Goal: Transaction & Acquisition: Book appointment/travel/reservation

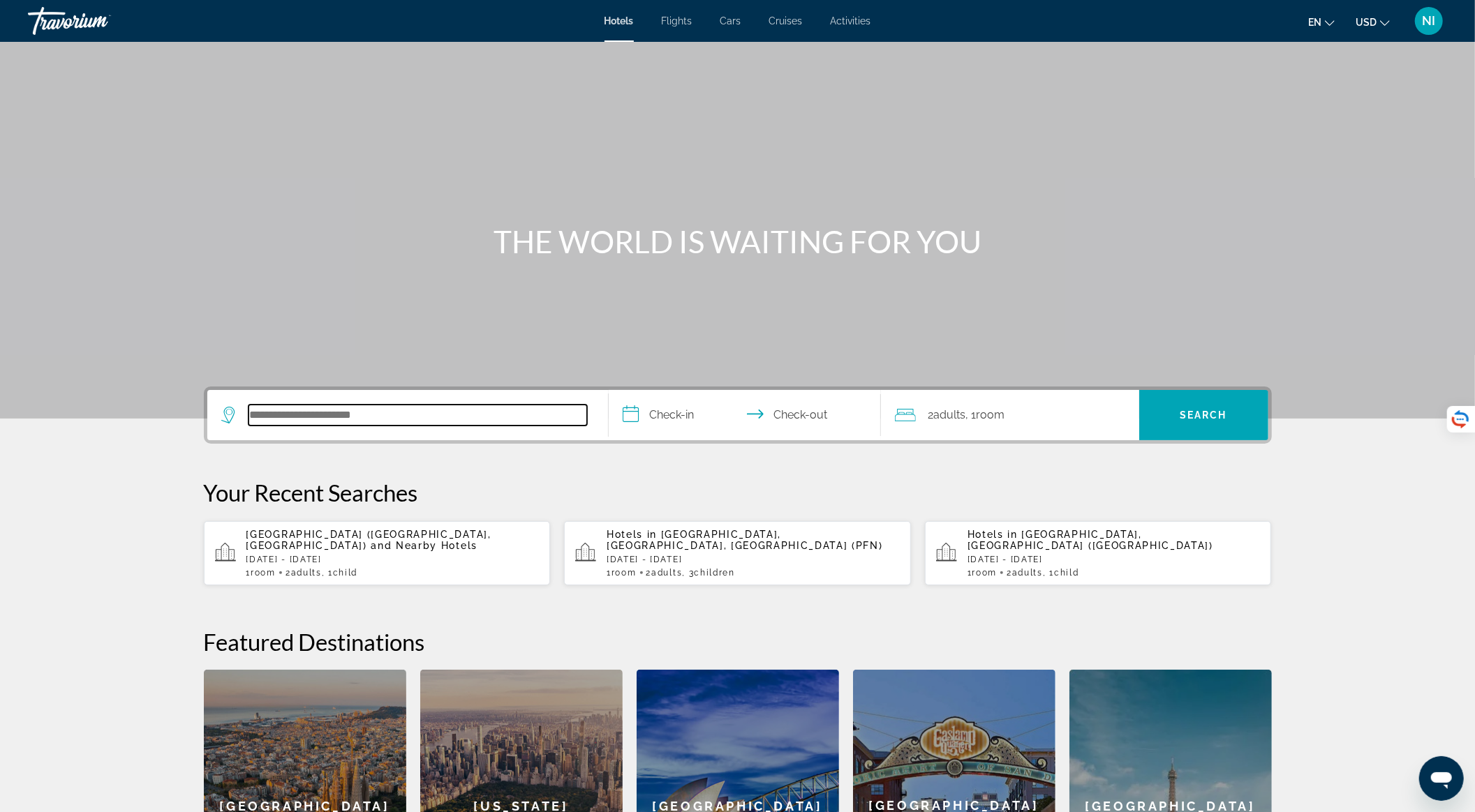
click at [511, 412] on input "Search hotel destination" at bounding box center [418, 415] width 339 height 21
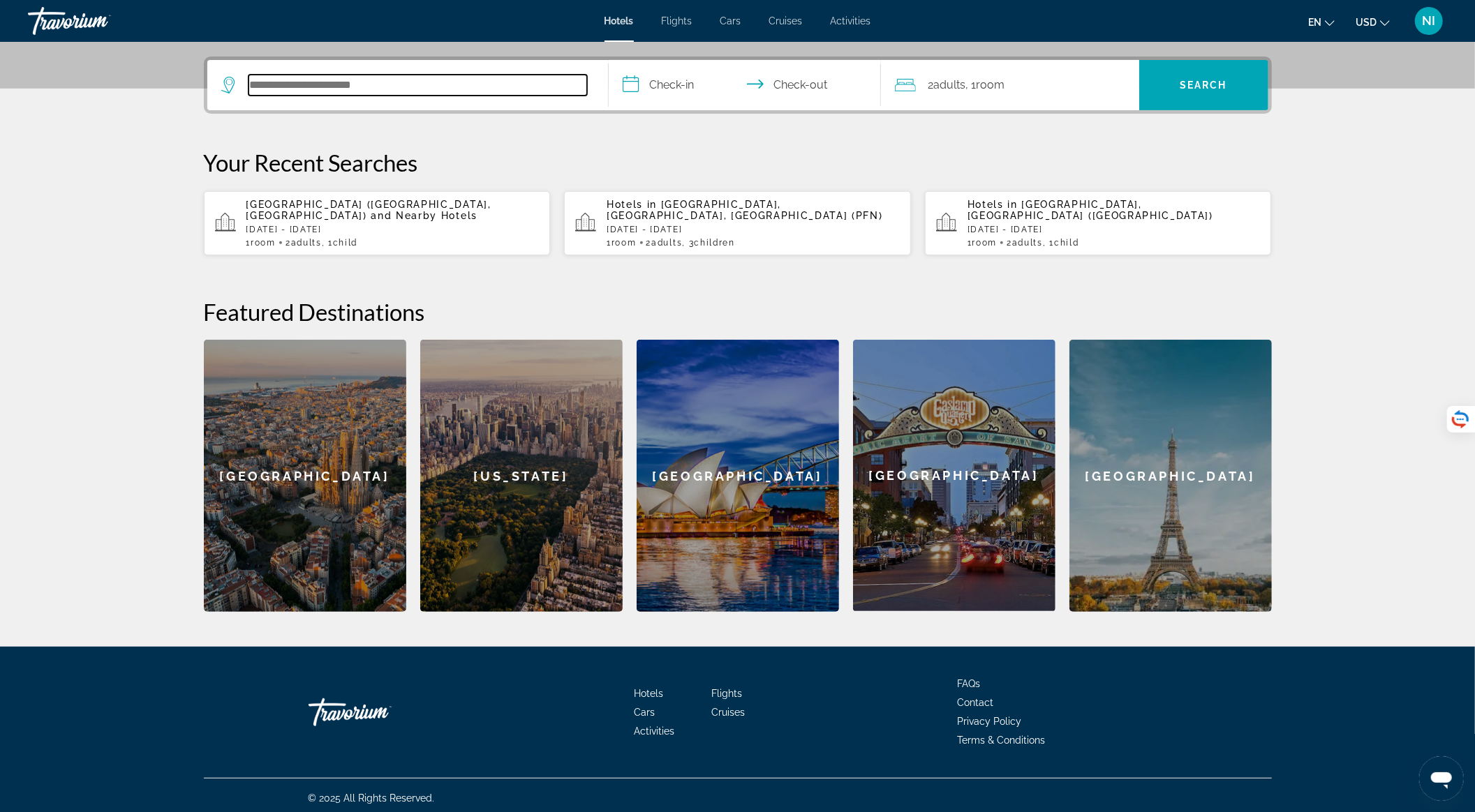
scroll to position [334, 0]
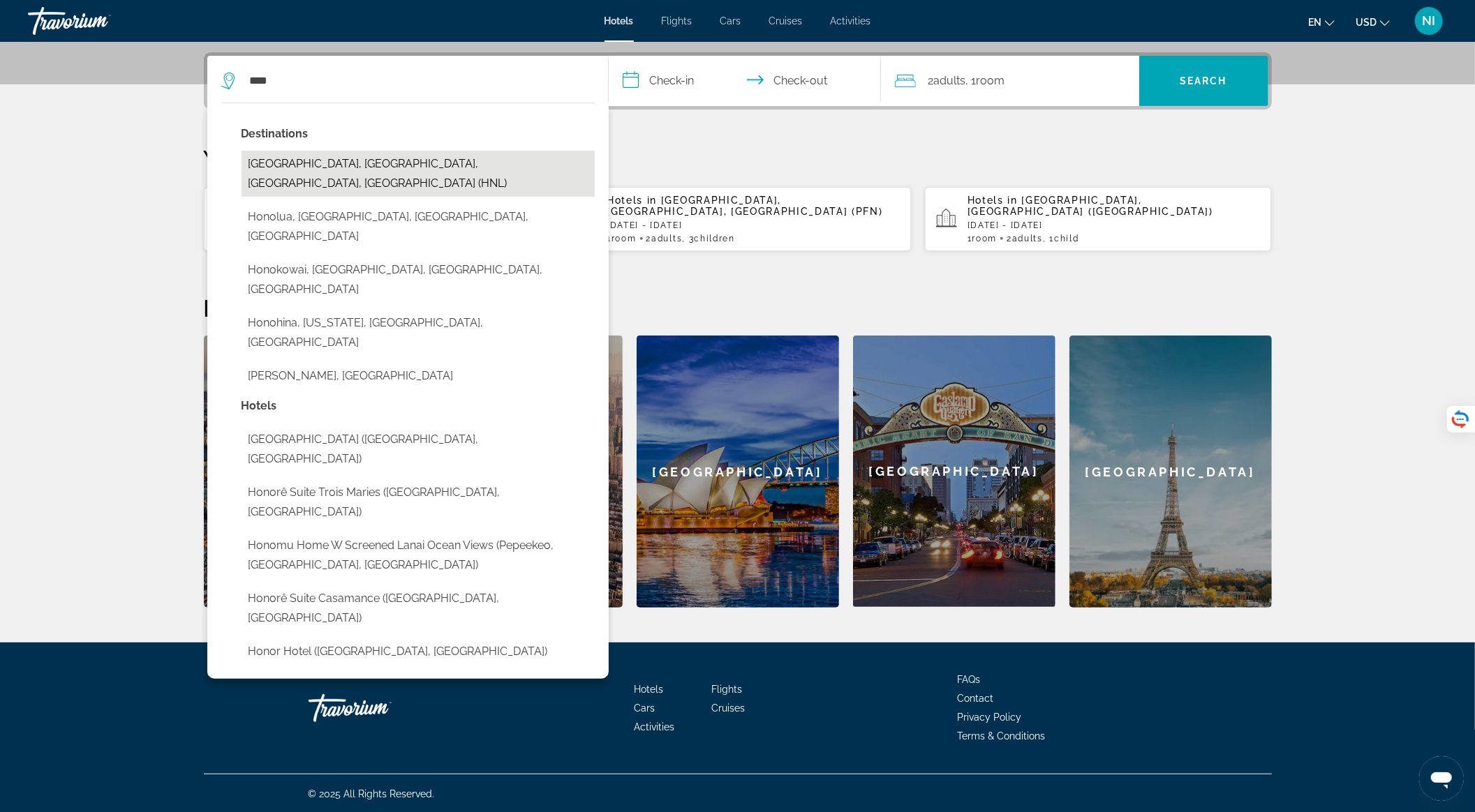
click at [314, 158] on button "[GEOGRAPHIC_DATA], [GEOGRAPHIC_DATA], [GEOGRAPHIC_DATA], [GEOGRAPHIC_DATA] (HNL)" at bounding box center [417, 174] width 353 height 46
type input "**********"
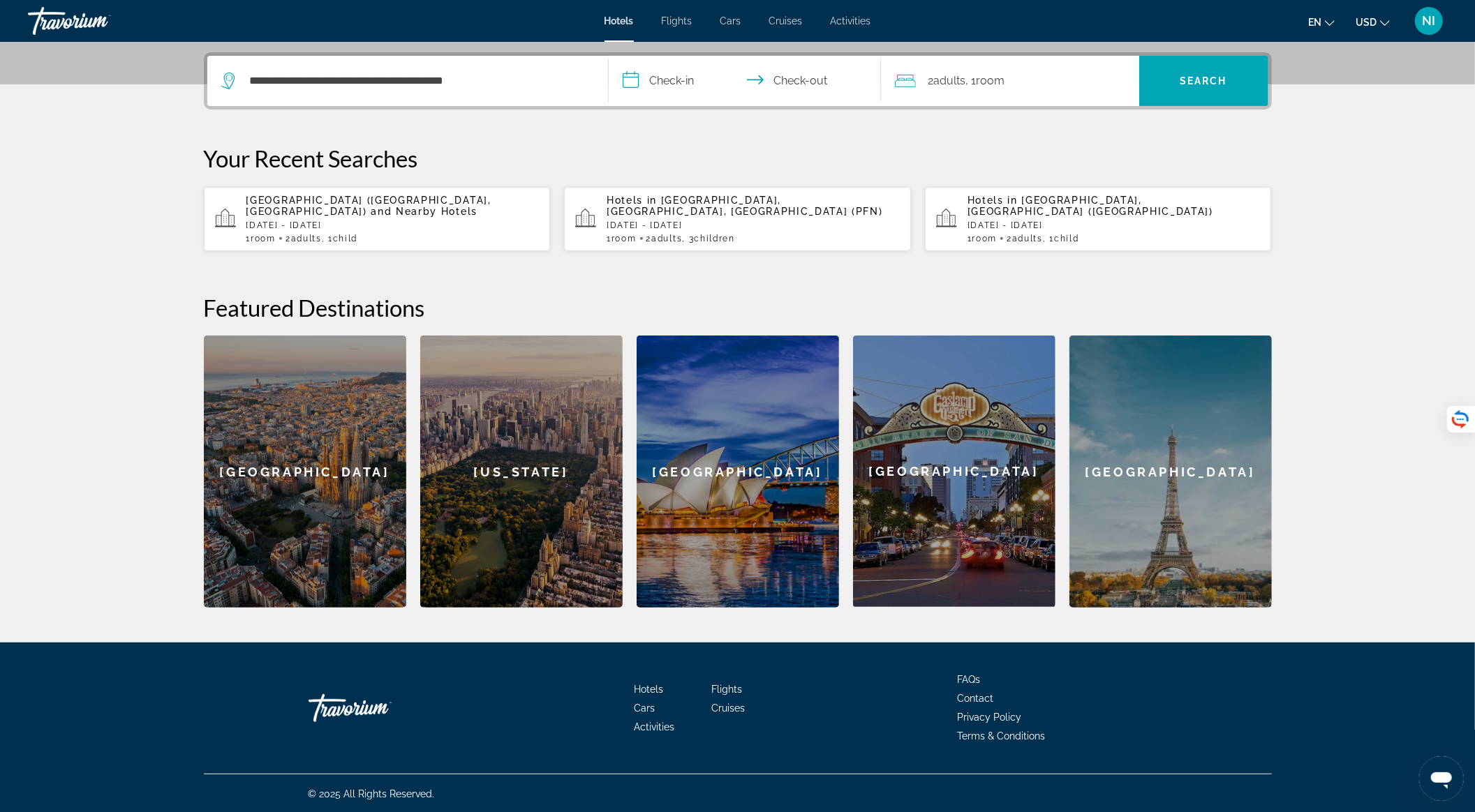
click at [656, 74] on input "**********" at bounding box center [747, 83] width 278 height 55
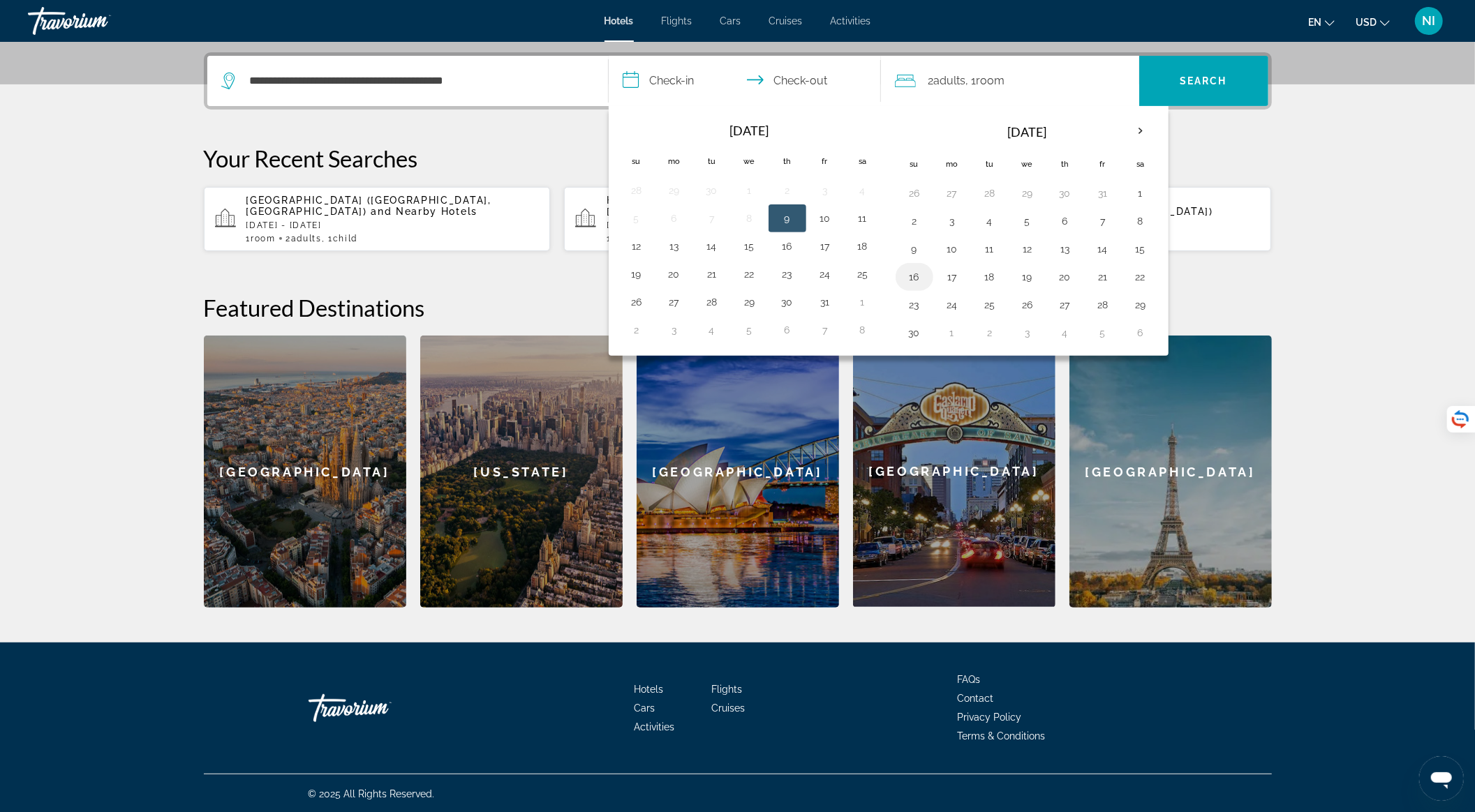
click at [903, 268] on button "16" at bounding box center [914, 277] width 22 height 20
click at [1019, 271] on button "19" at bounding box center [1028, 277] width 22 height 20
type input "**********"
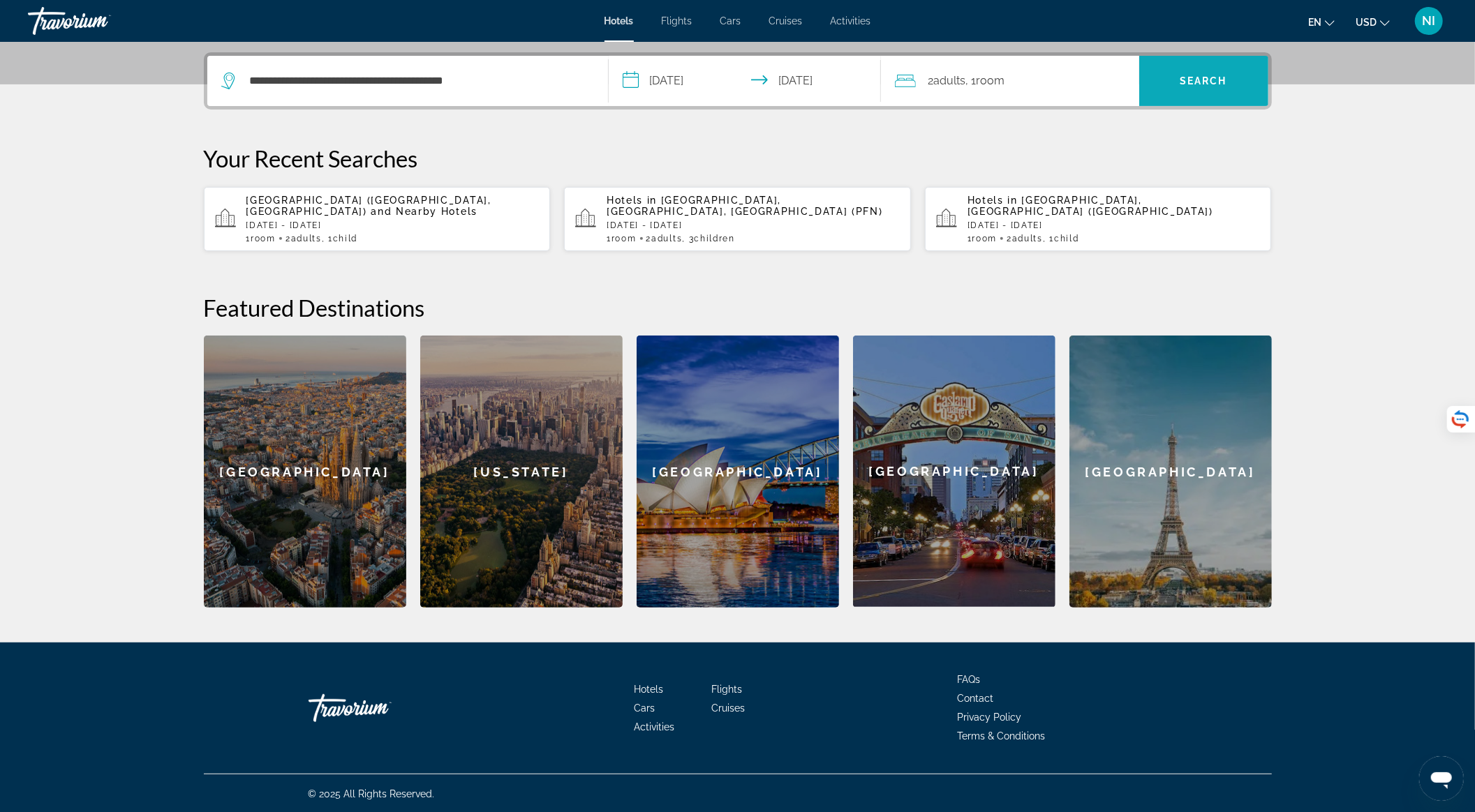
click at [1184, 74] on span "Search" at bounding box center [1203, 80] width 129 height 33
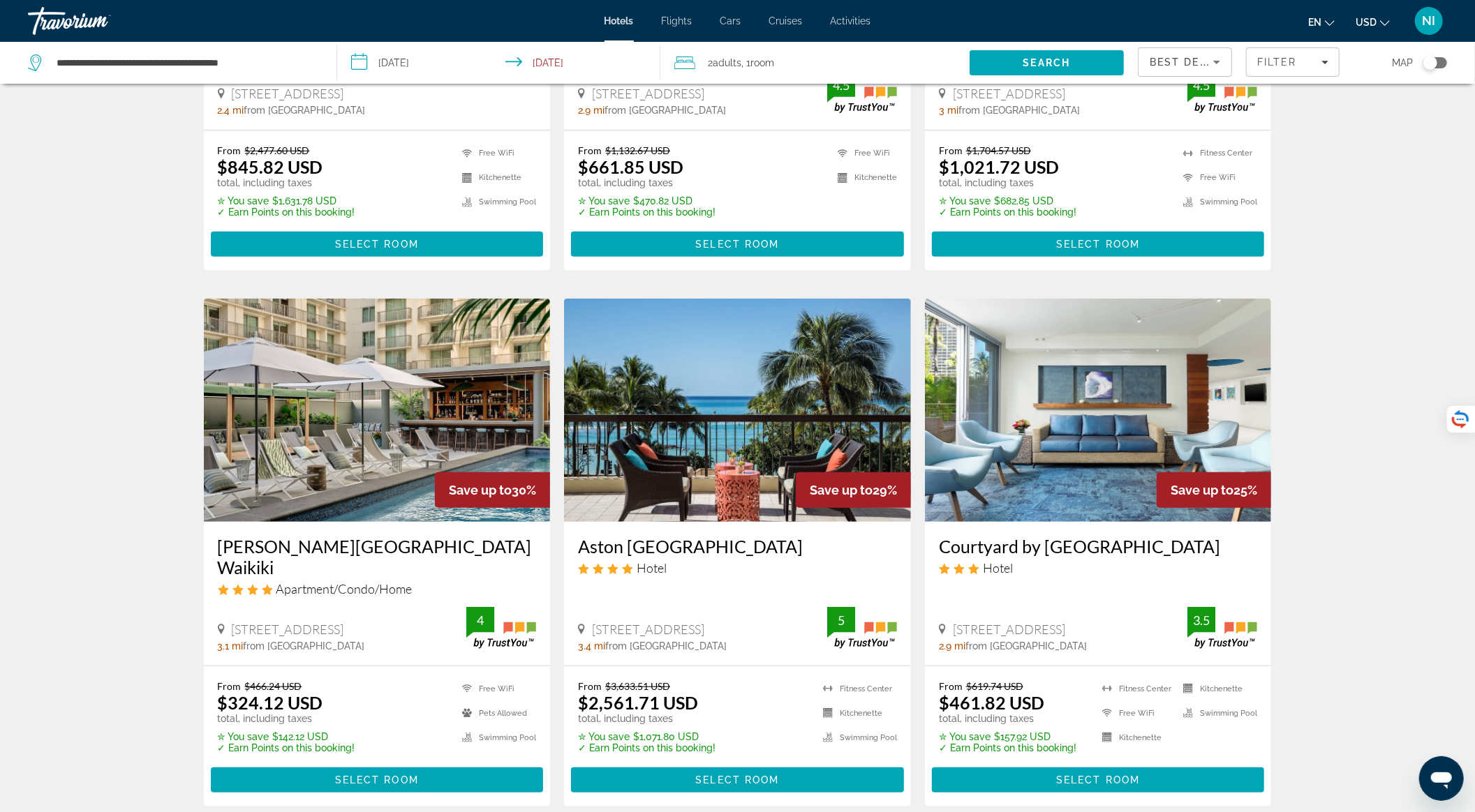
scroll to position [372, 0]
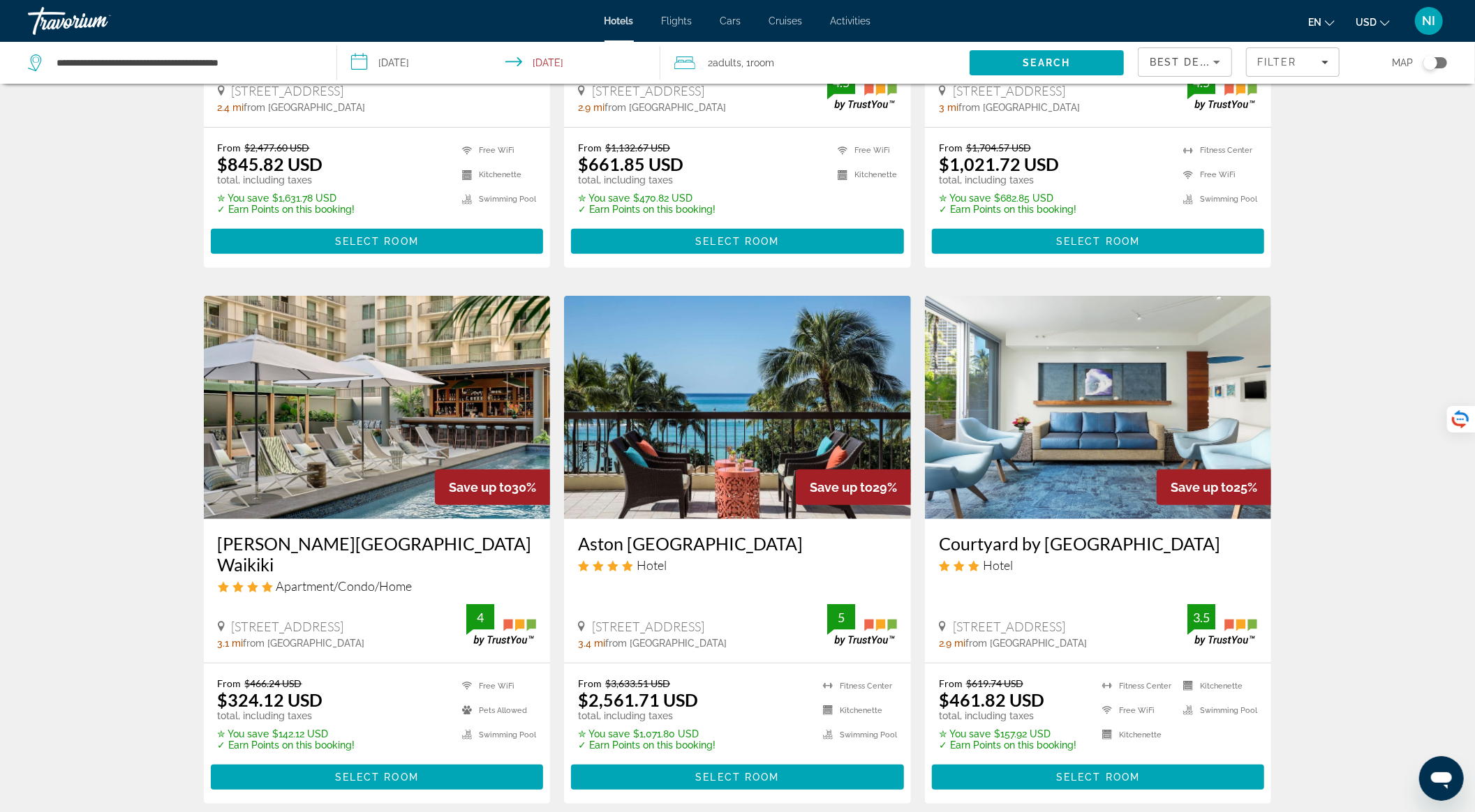
click at [745, 378] on img "Main content" at bounding box center [738, 407] width 347 height 223
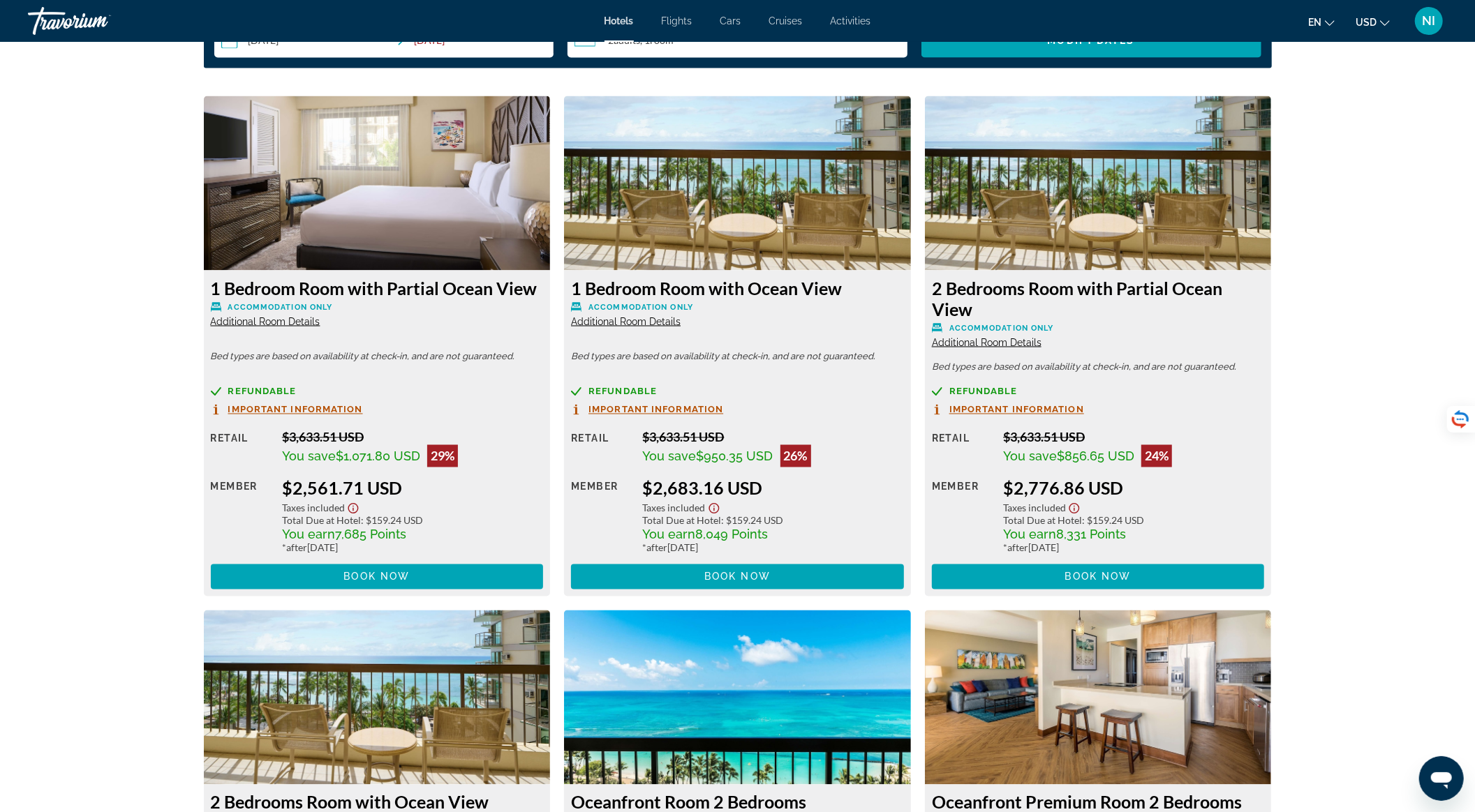
scroll to position [1768, 0]
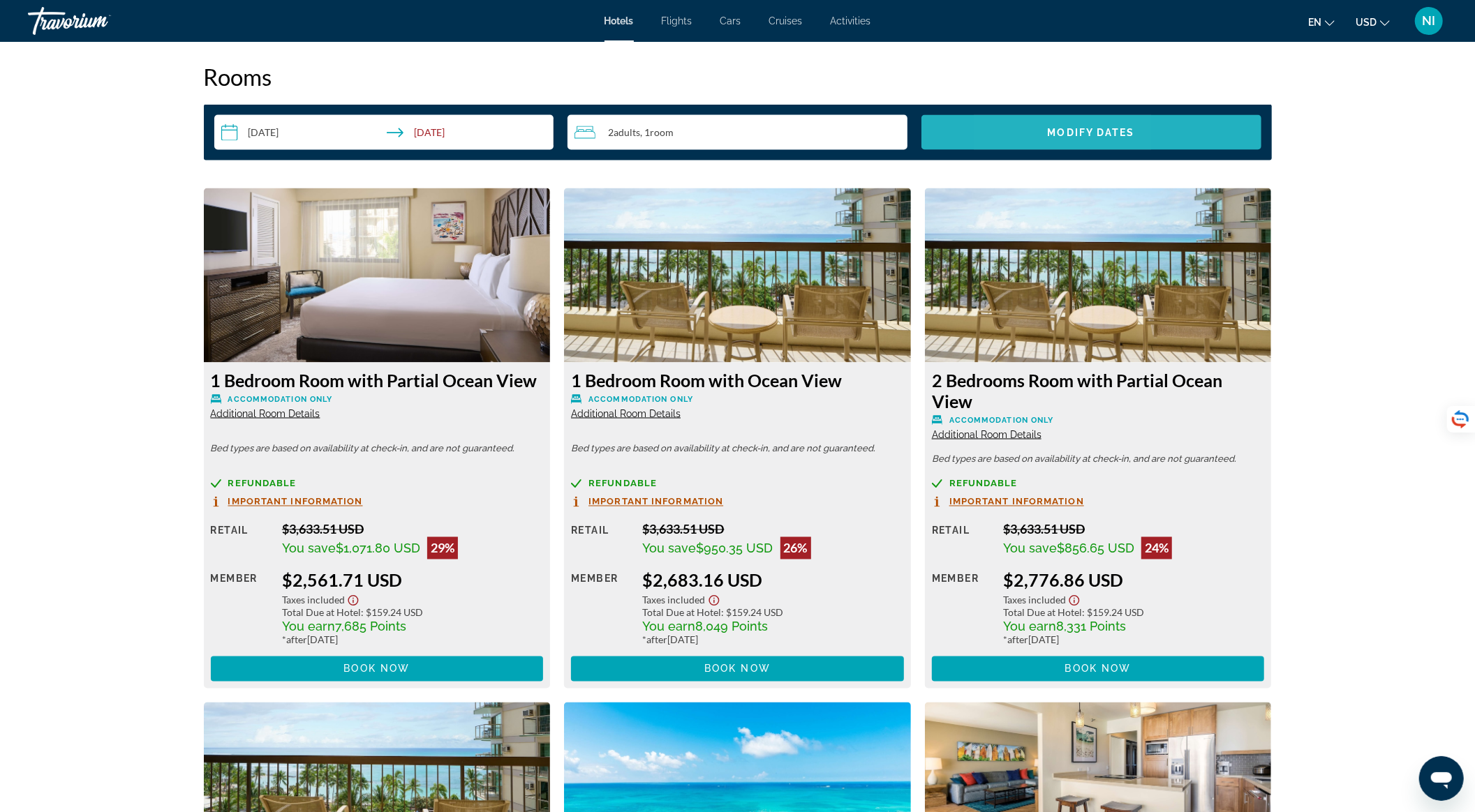
click at [1029, 135] on span "Search widget" at bounding box center [1092, 132] width 340 height 33
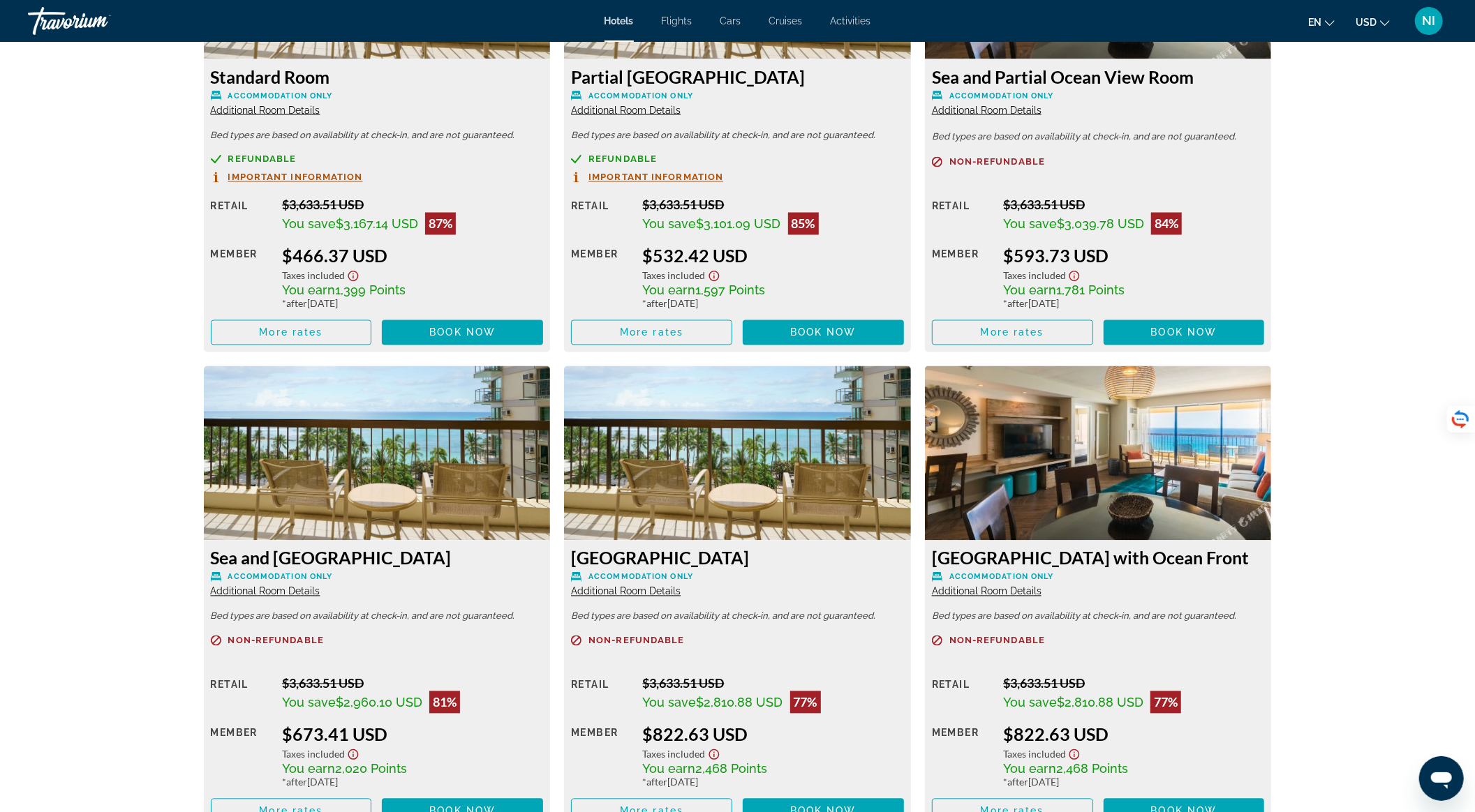
scroll to position [2026, 0]
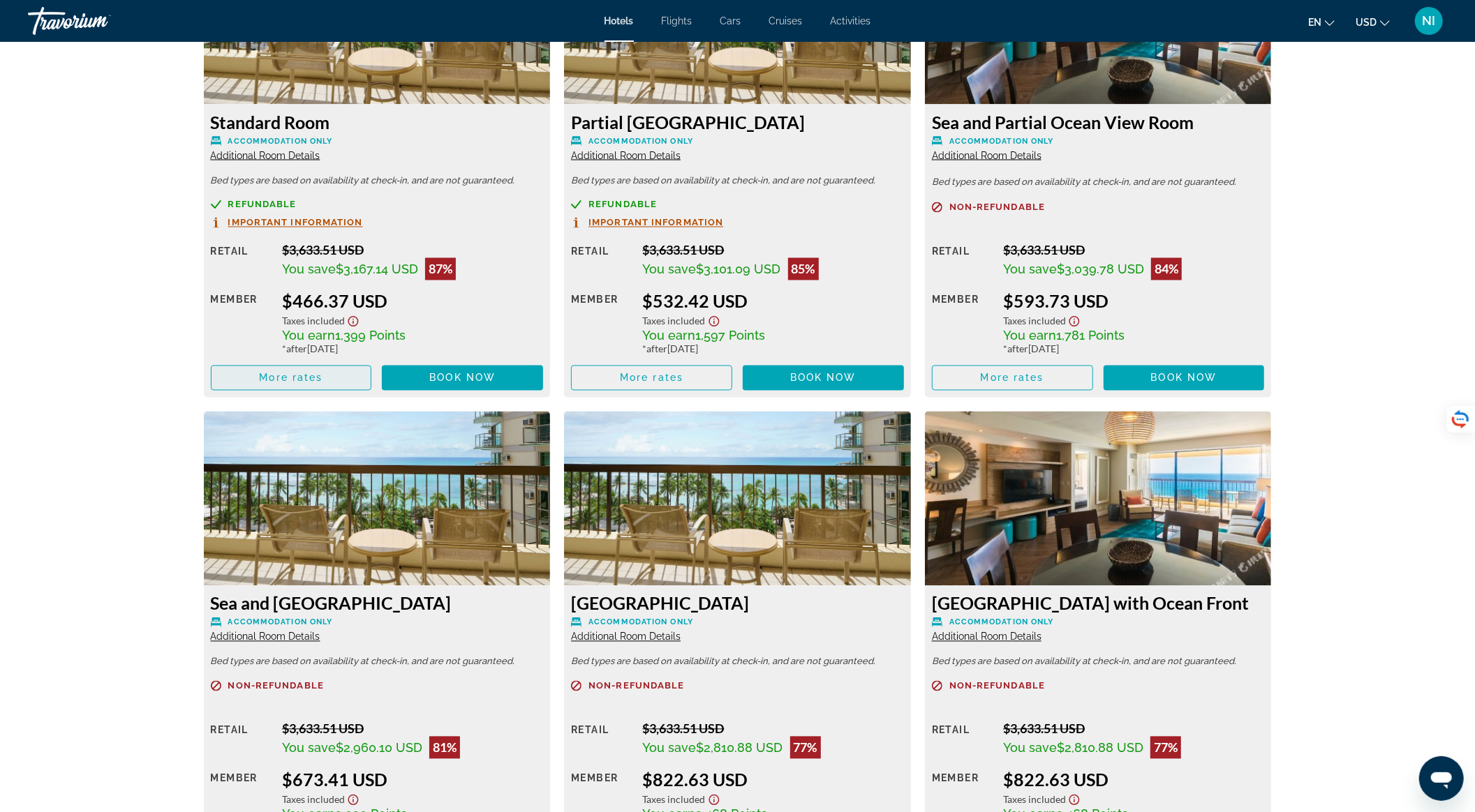
click at [325, 382] on span "Main content" at bounding box center [291, 378] width 160 height 33
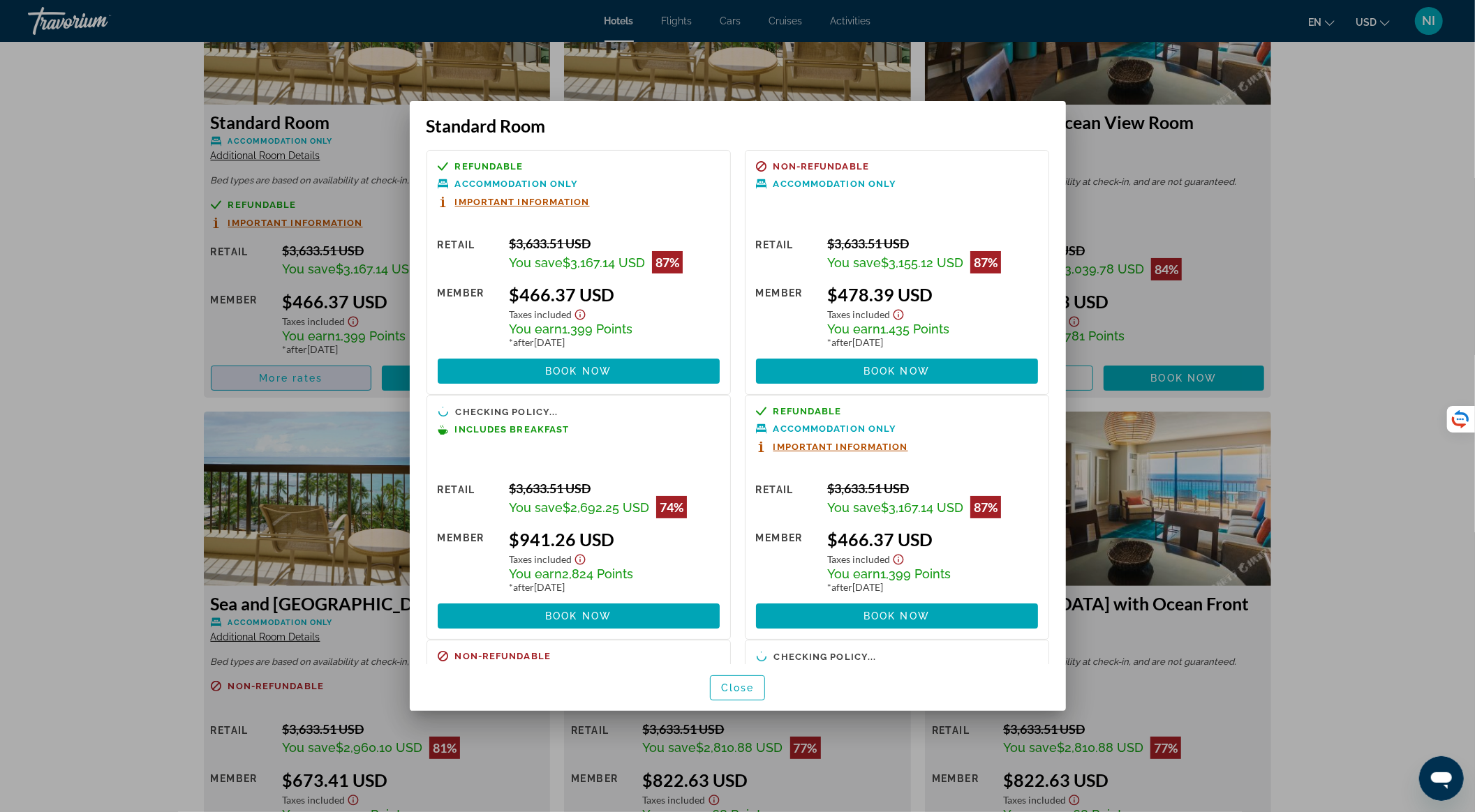
scroll to position [0, 0]
click at [741, 690] on span "Close" at bounding box center [737, 687] width 33 height 11
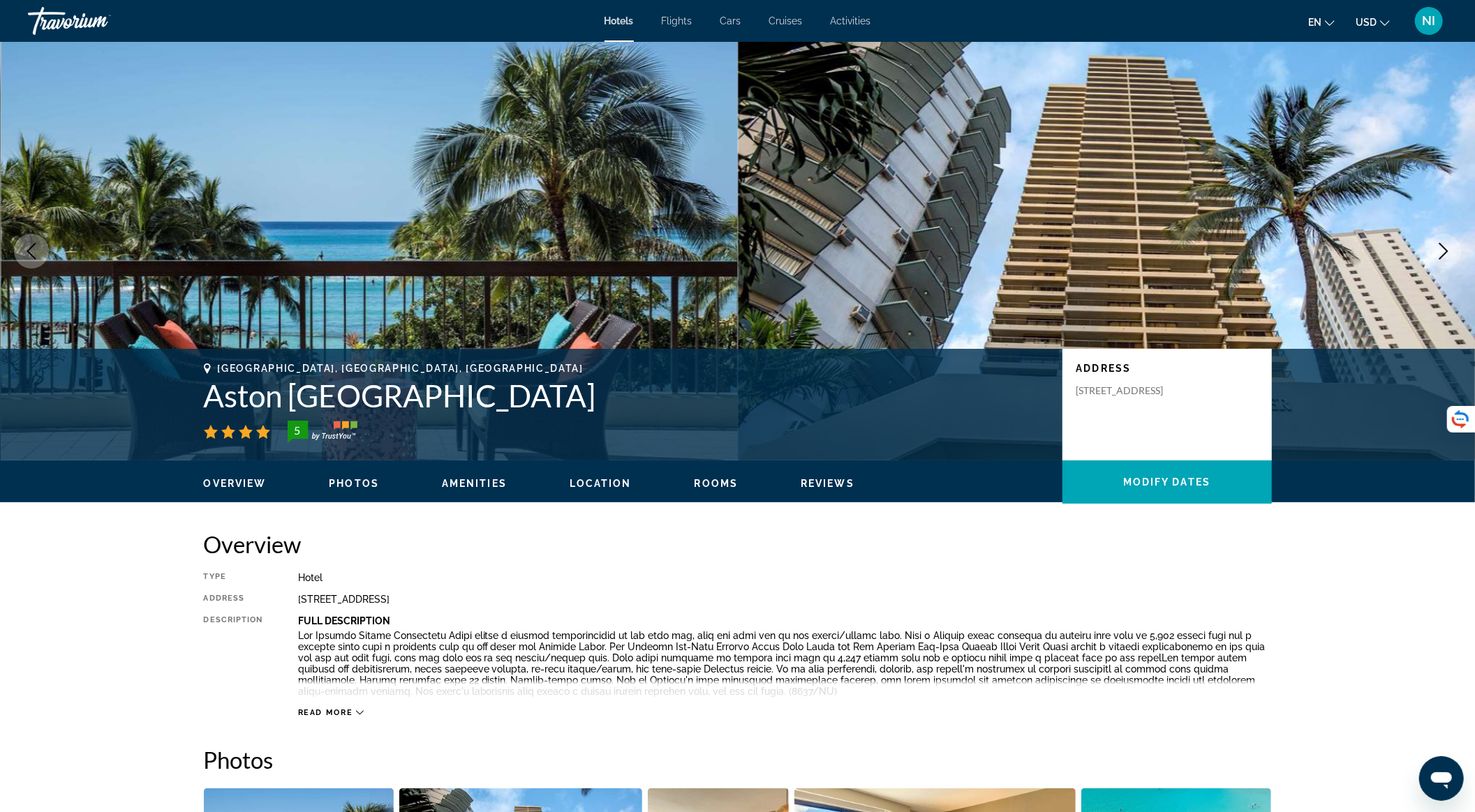
scroll to position [2026, 0]
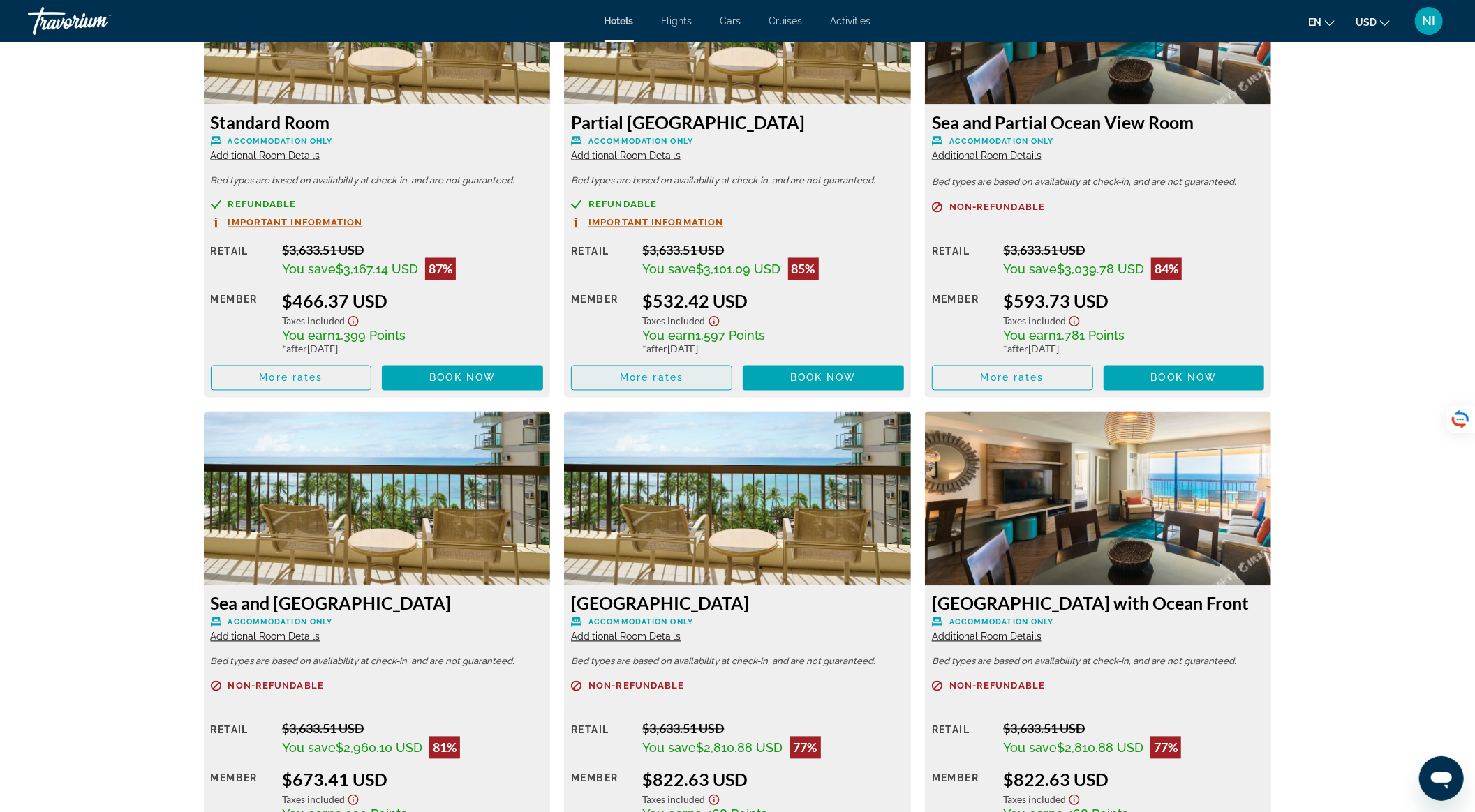
click at [682, 378] on span "More rates" at bounding box center [652, 378] width 63 height 11
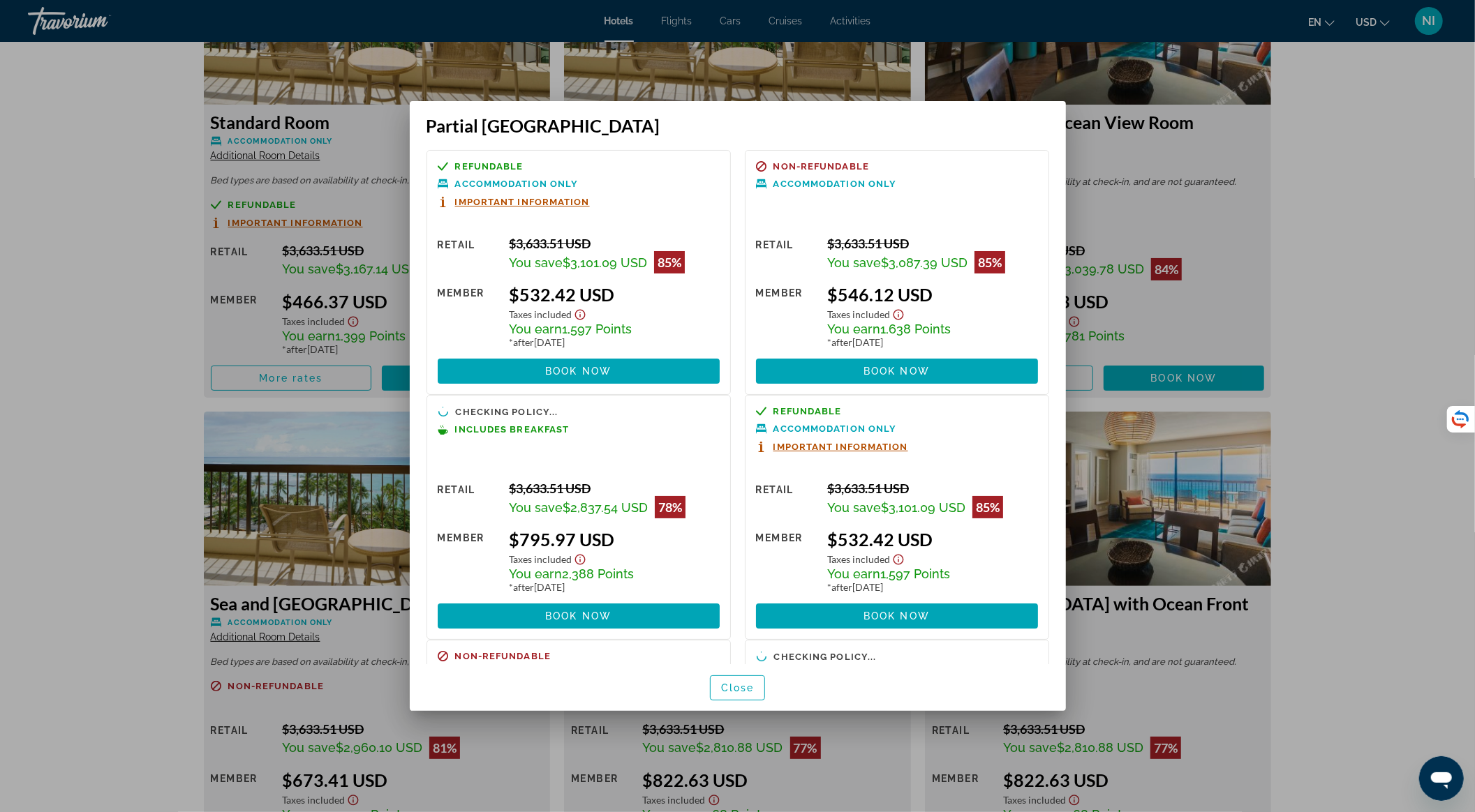
scroll to position [0, 0]
click at [736, 685] on span "Close" at bounding box center [737, 687] width 33 height 11
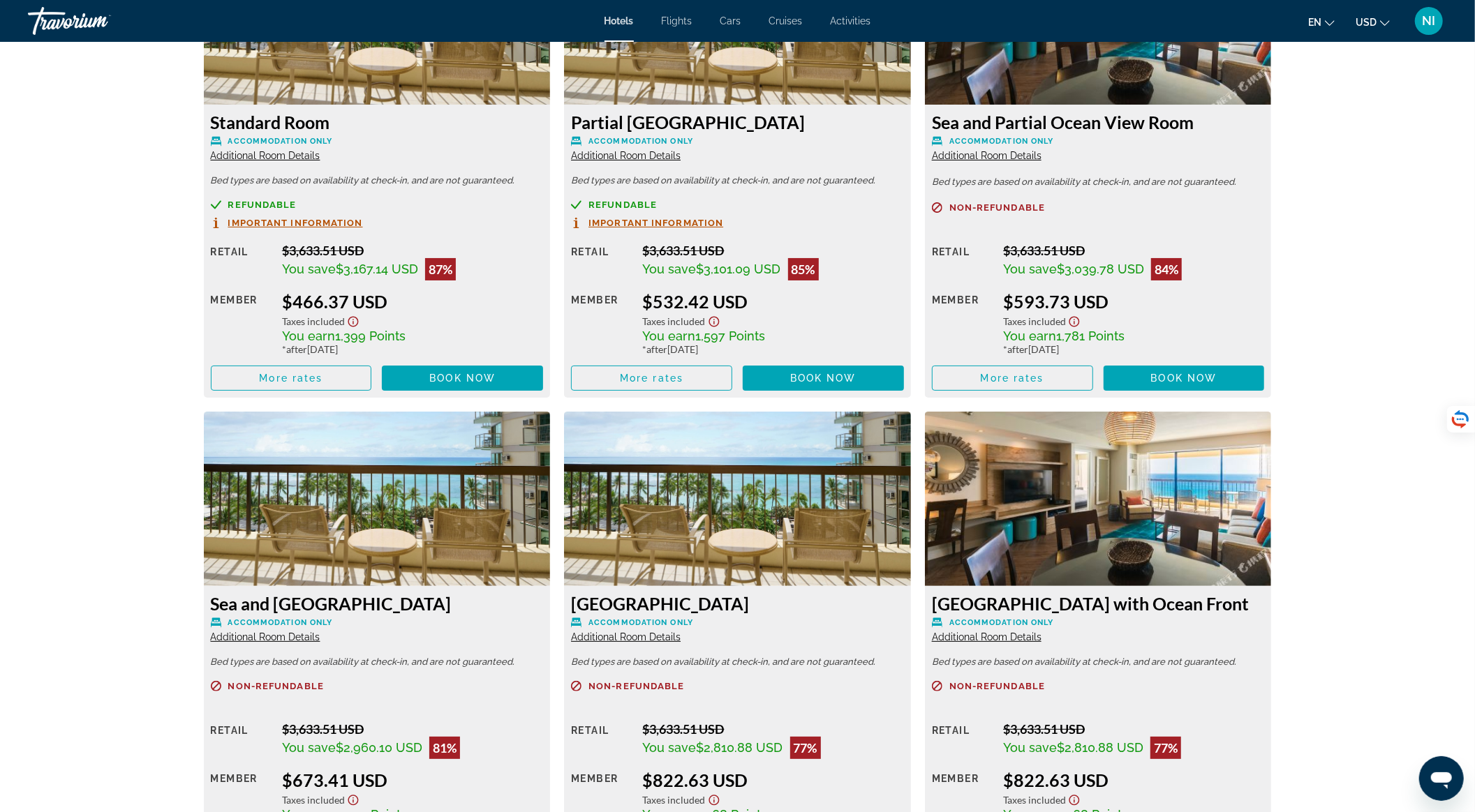
scroll to position [2026, 0]
click at [1004, 374] on span "More rates" at bounding box center [1012, 378] width 63 height 11
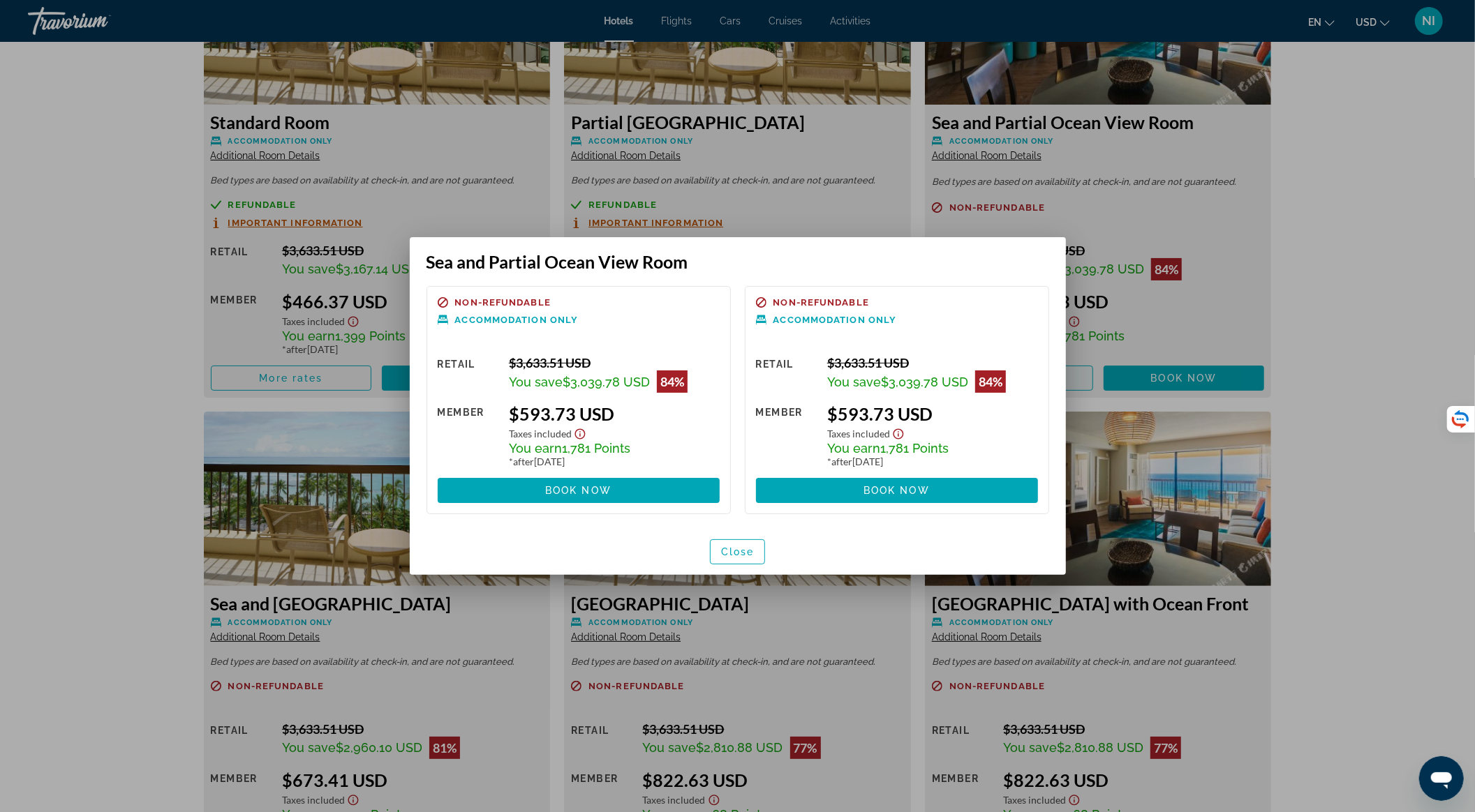
scroll to position [0, 0]
click at [730, 556] on button "Close" at bounding box center [737, 551] width 56 height 25
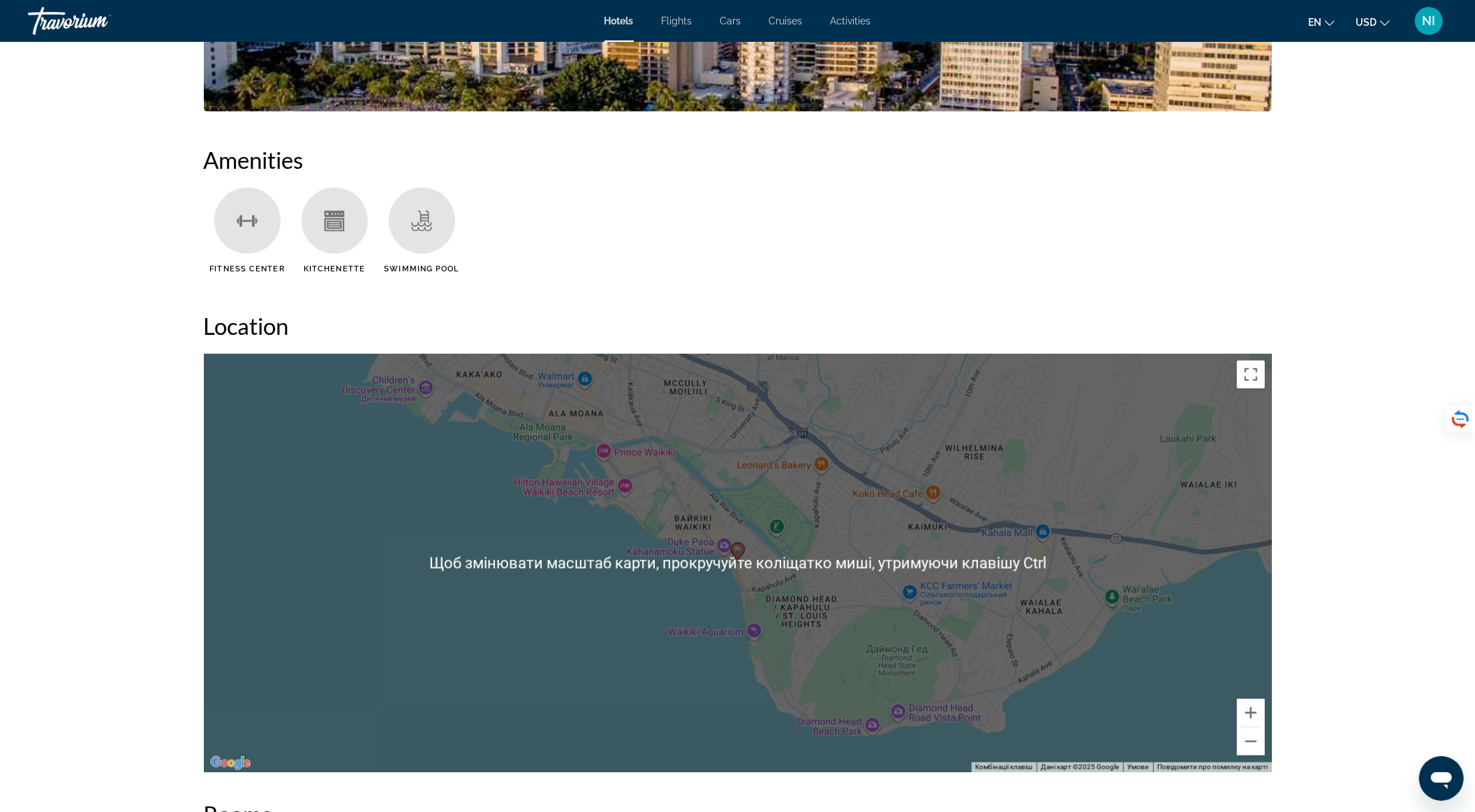
scroll to position [909, 0]
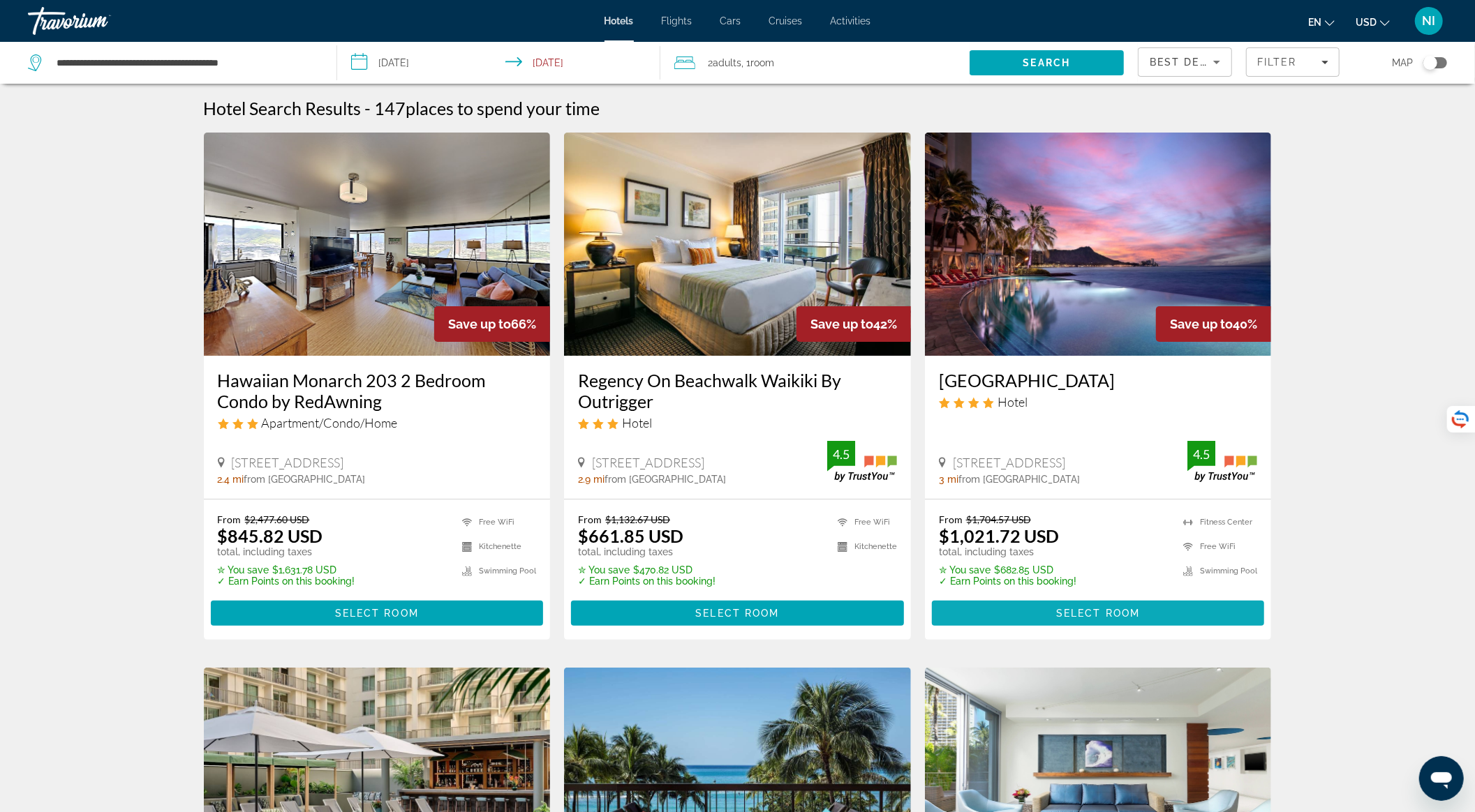
click at [1023, 609] on span "Main content" at bounding box center [1098, 613] width 333 height 33
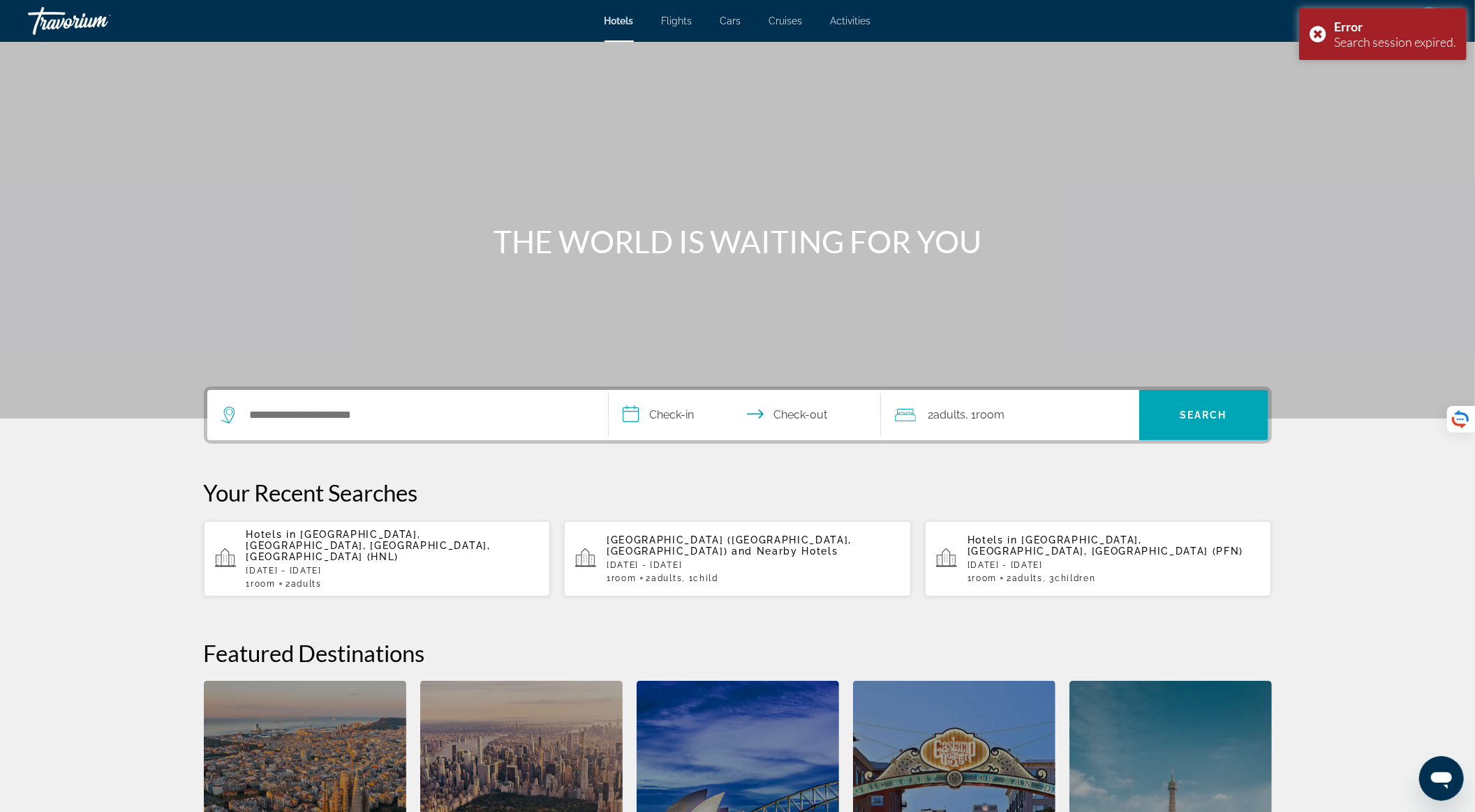
click at [442, 542] on p "Hotels in [GEOGRAPHIC_DATA], [GEOGRAPHIC_DATA], [GEOGRAPHIC_DATA], [GEOGRAPHIC_…" at bounding box center [392, 545] width 293 height 33
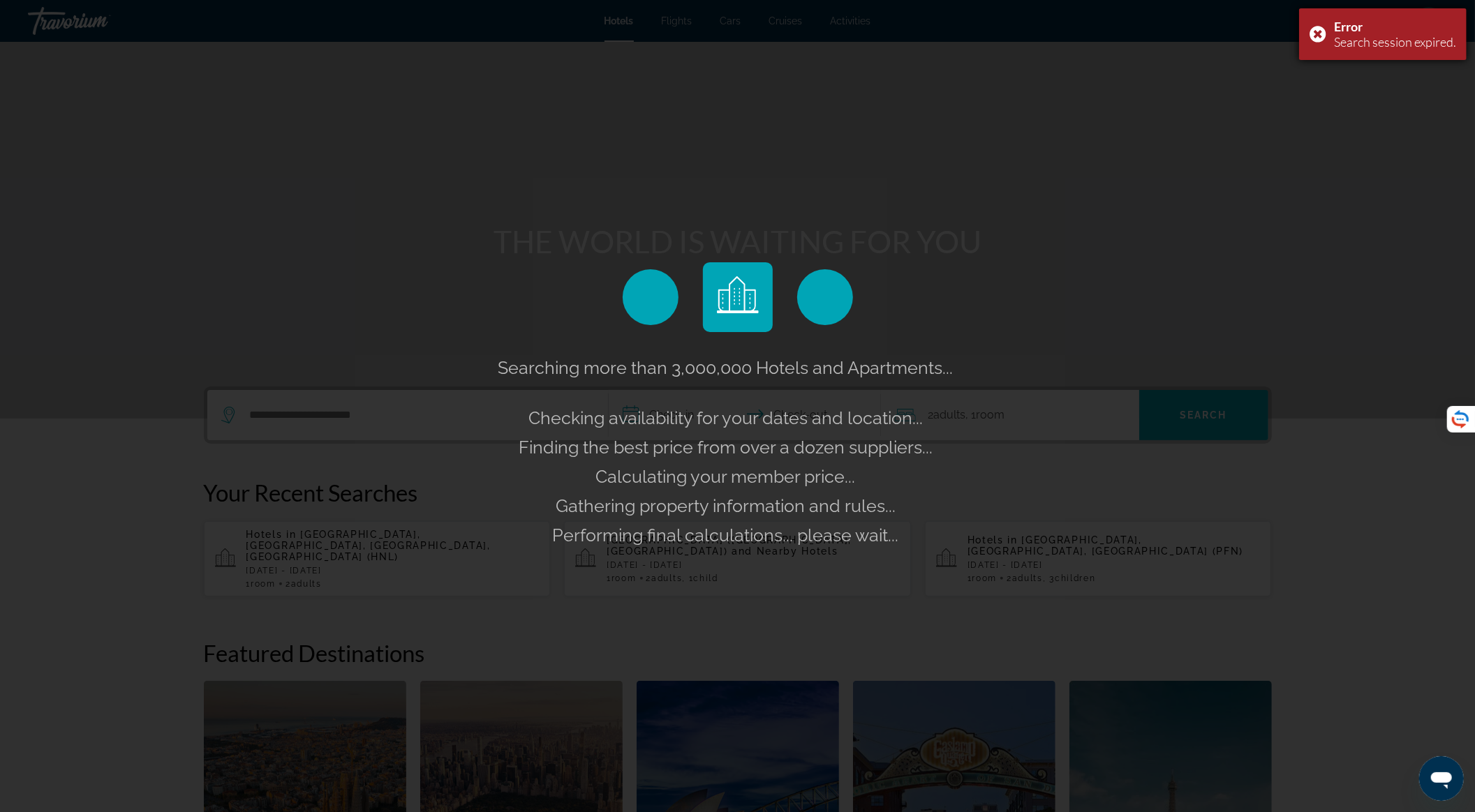
click at [1315, 33] on div "Error Search session expired." at bounding box center [1383, 34] width 168 height 51
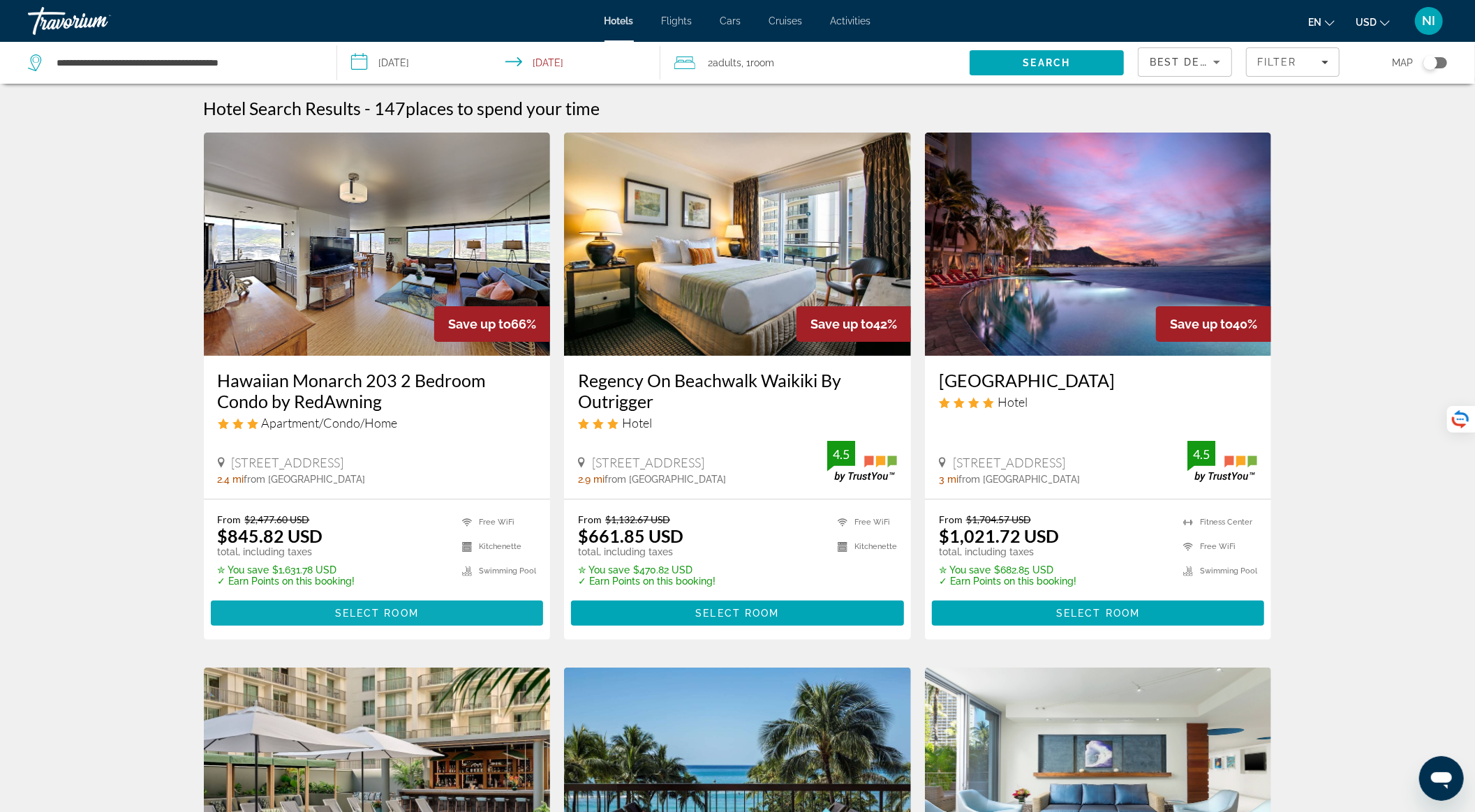
click at [329, 611] on span "Main content" at bounding box center [377, 613] width 333 height 33
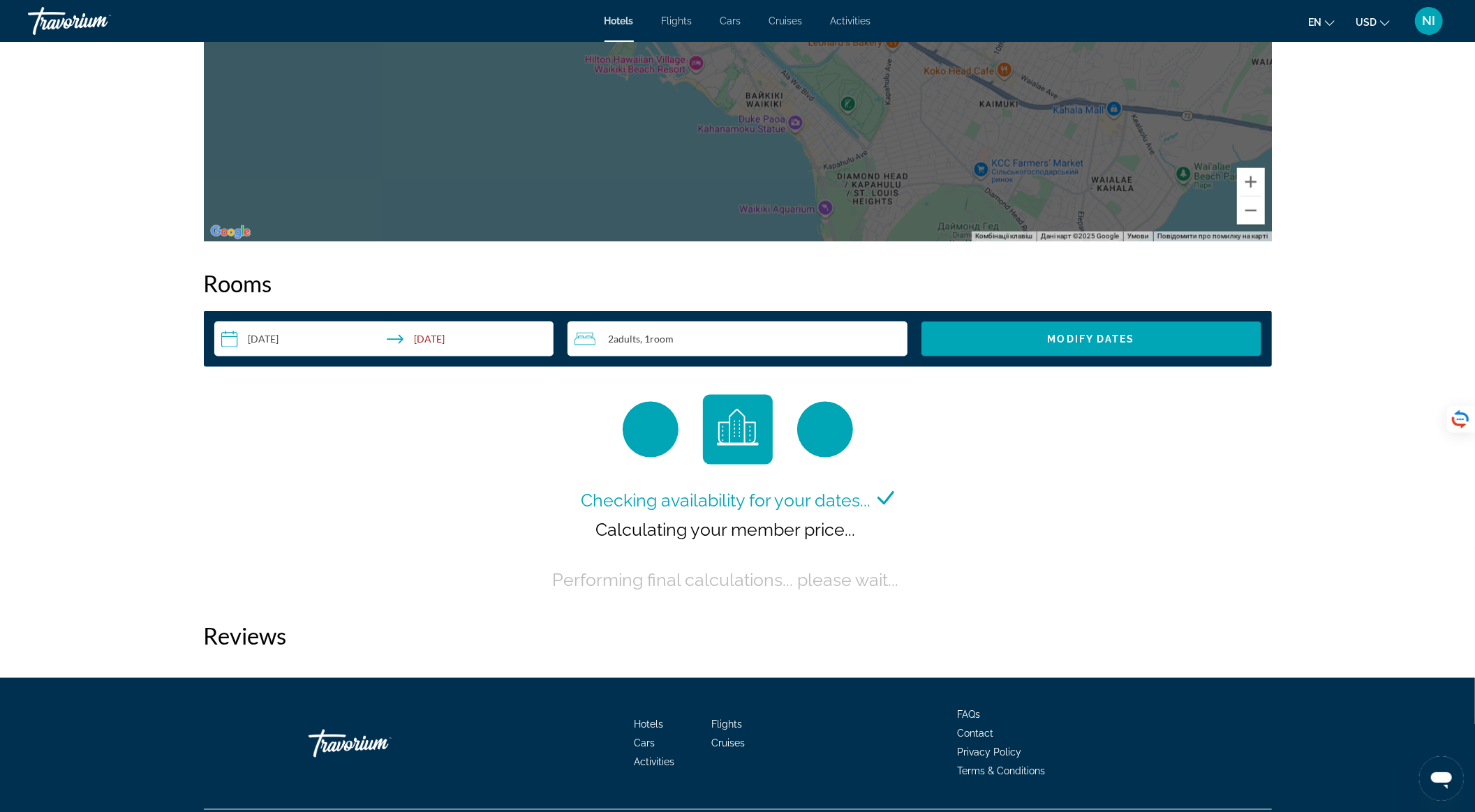
scroll to position [1581, 0]
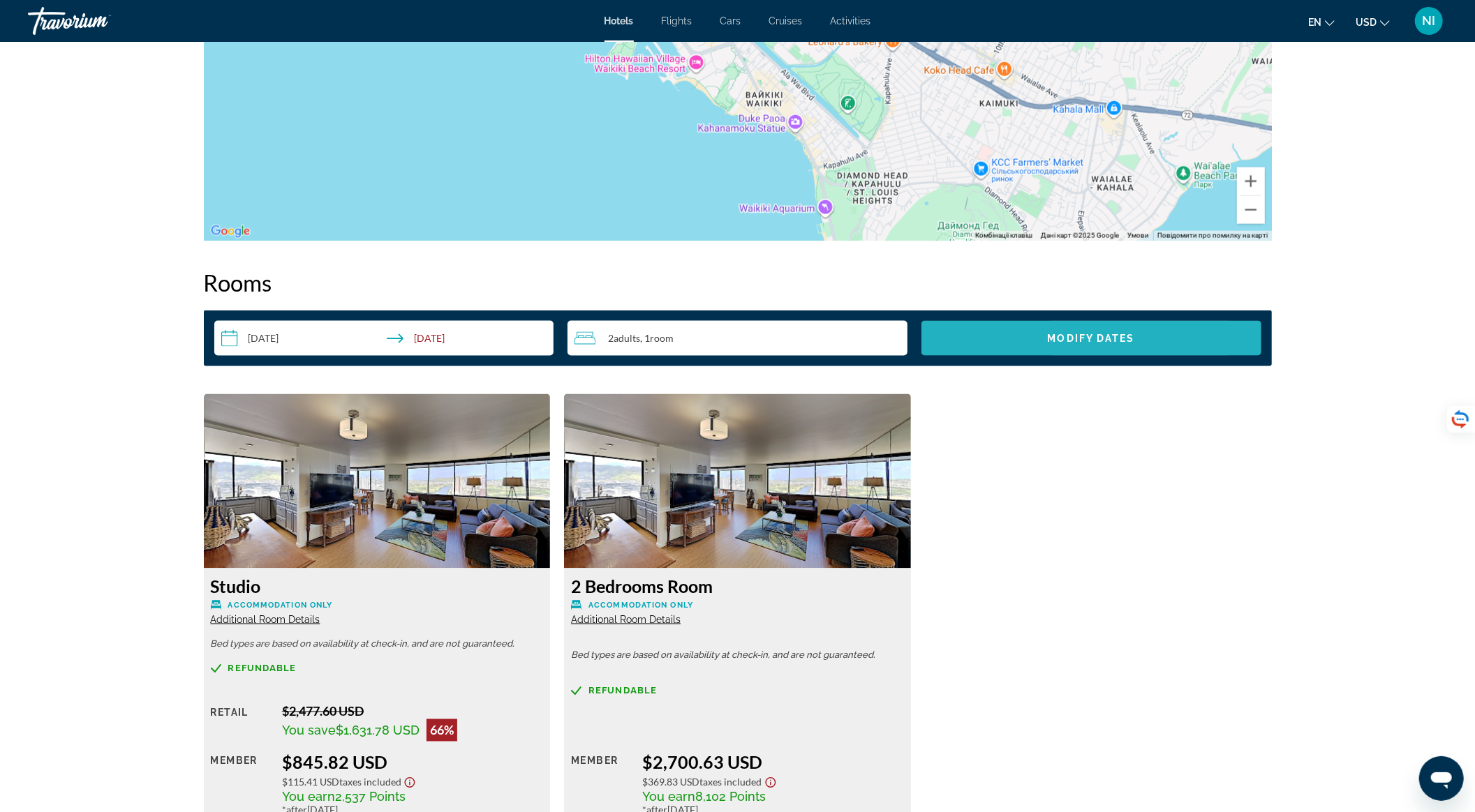
click at [1068, 333] on span "Modify Dates" at bounding box center [1091, 338] width 87 height 11
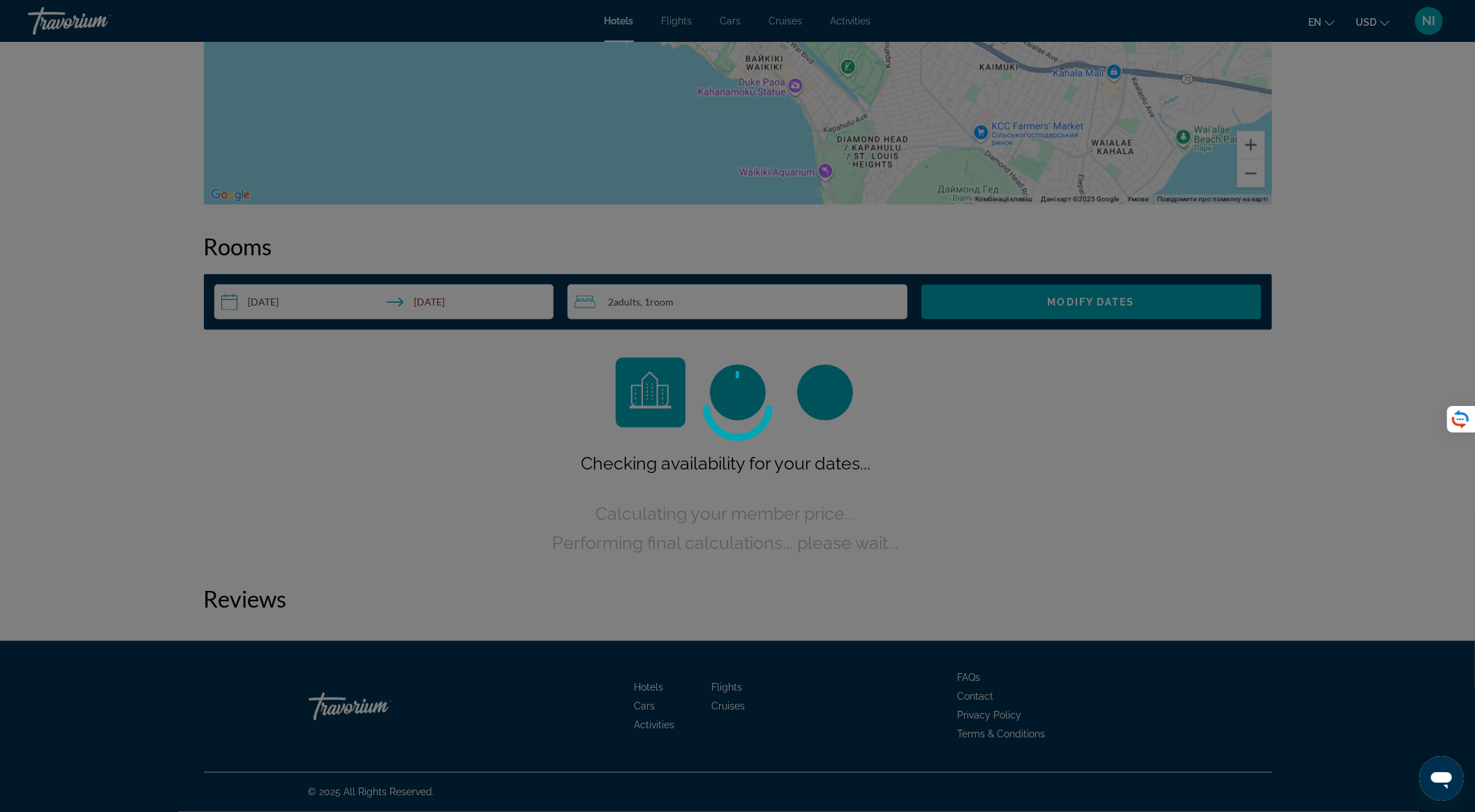
scroll to position [1617, 0]
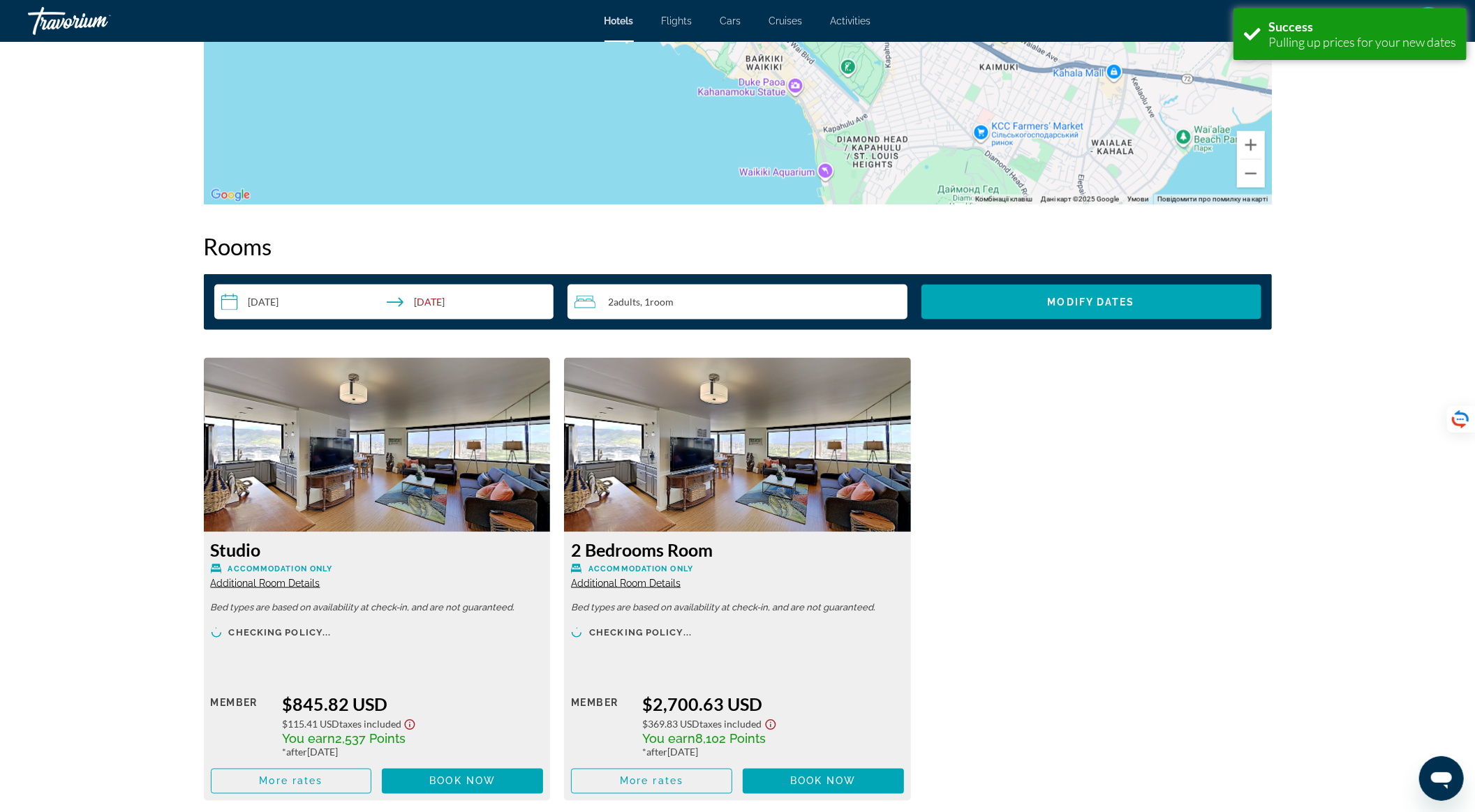
scroll to position [1803, 0]
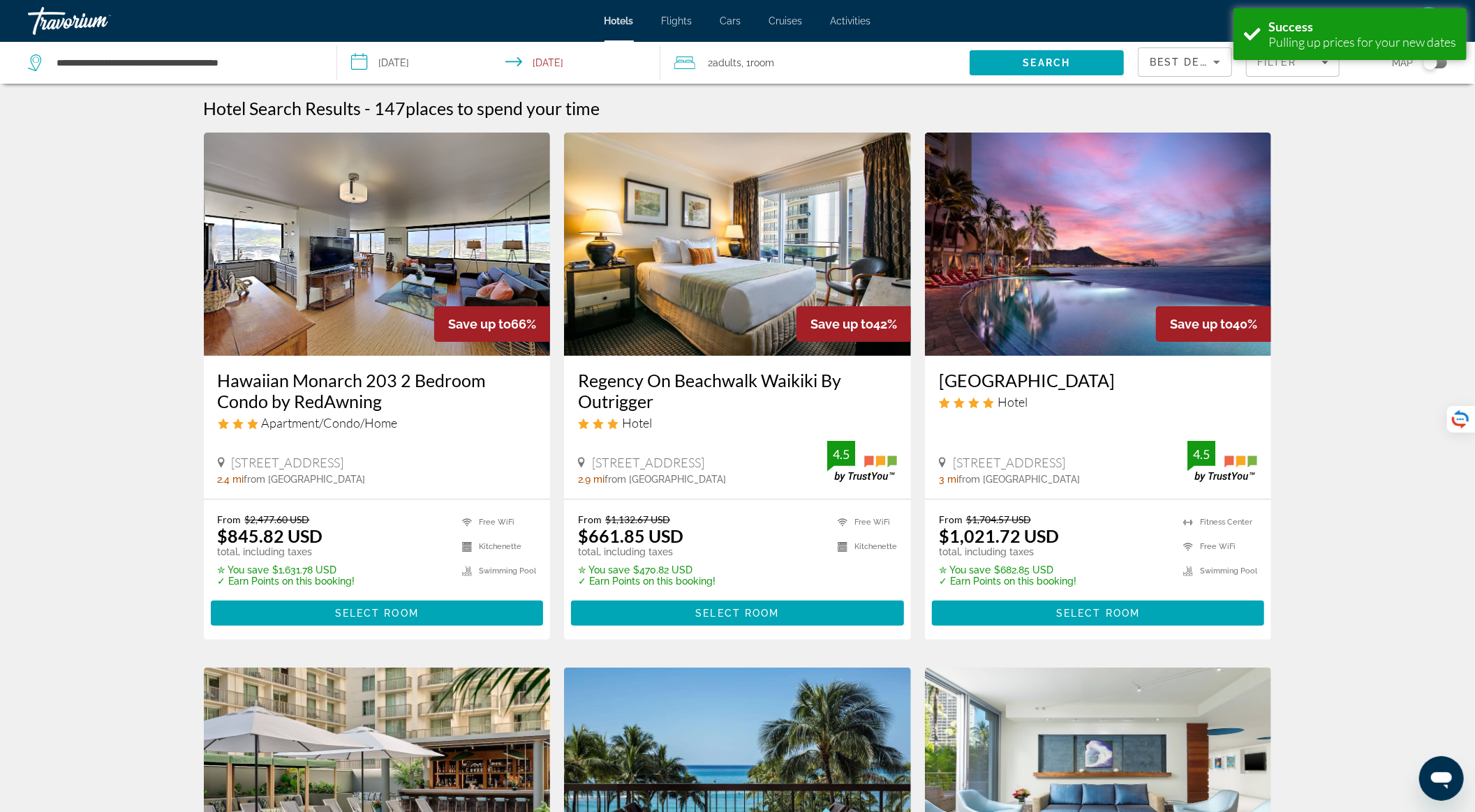
click at [1153, 44] on div "Best Deals" at bounding box center [1185, 62] width 94 height 42
click at [1154, 55] on div "Best Deals" at bounding box center [1182, 62] width 63 height 17
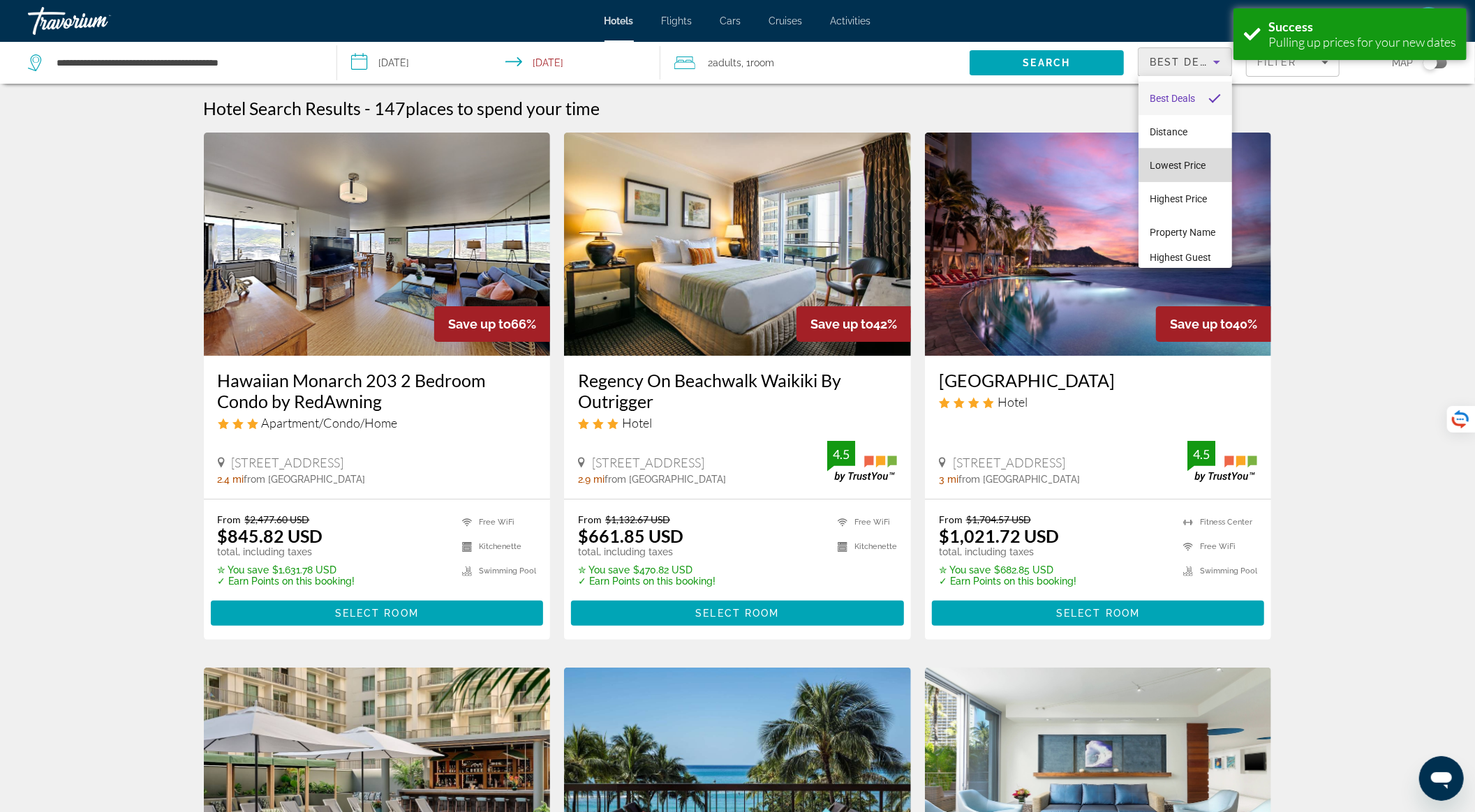
click at [1188, 162] on span "Lowest Price" at bounding box center [1177, 165] width 56 height 11
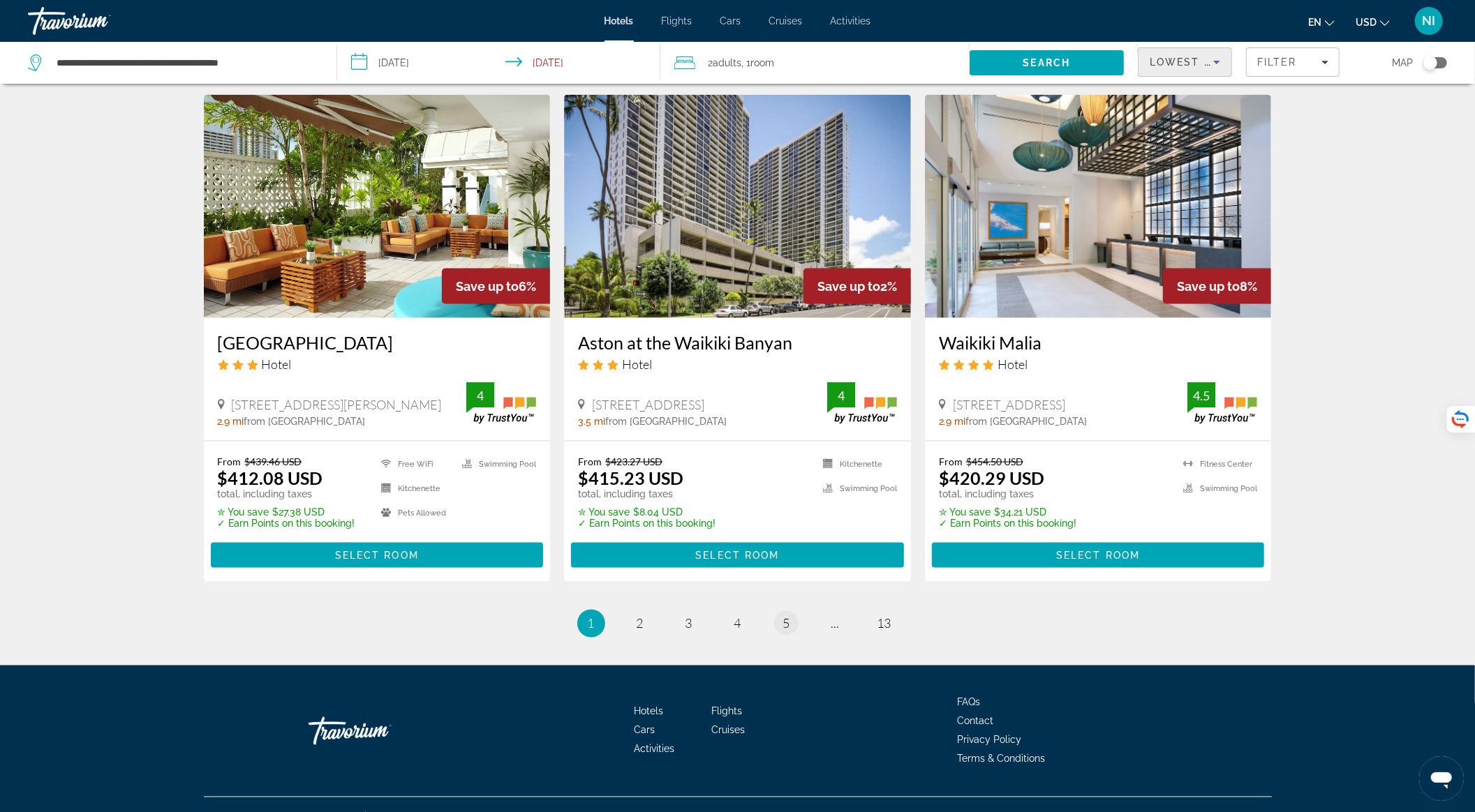
scroll to position [1604, 0]
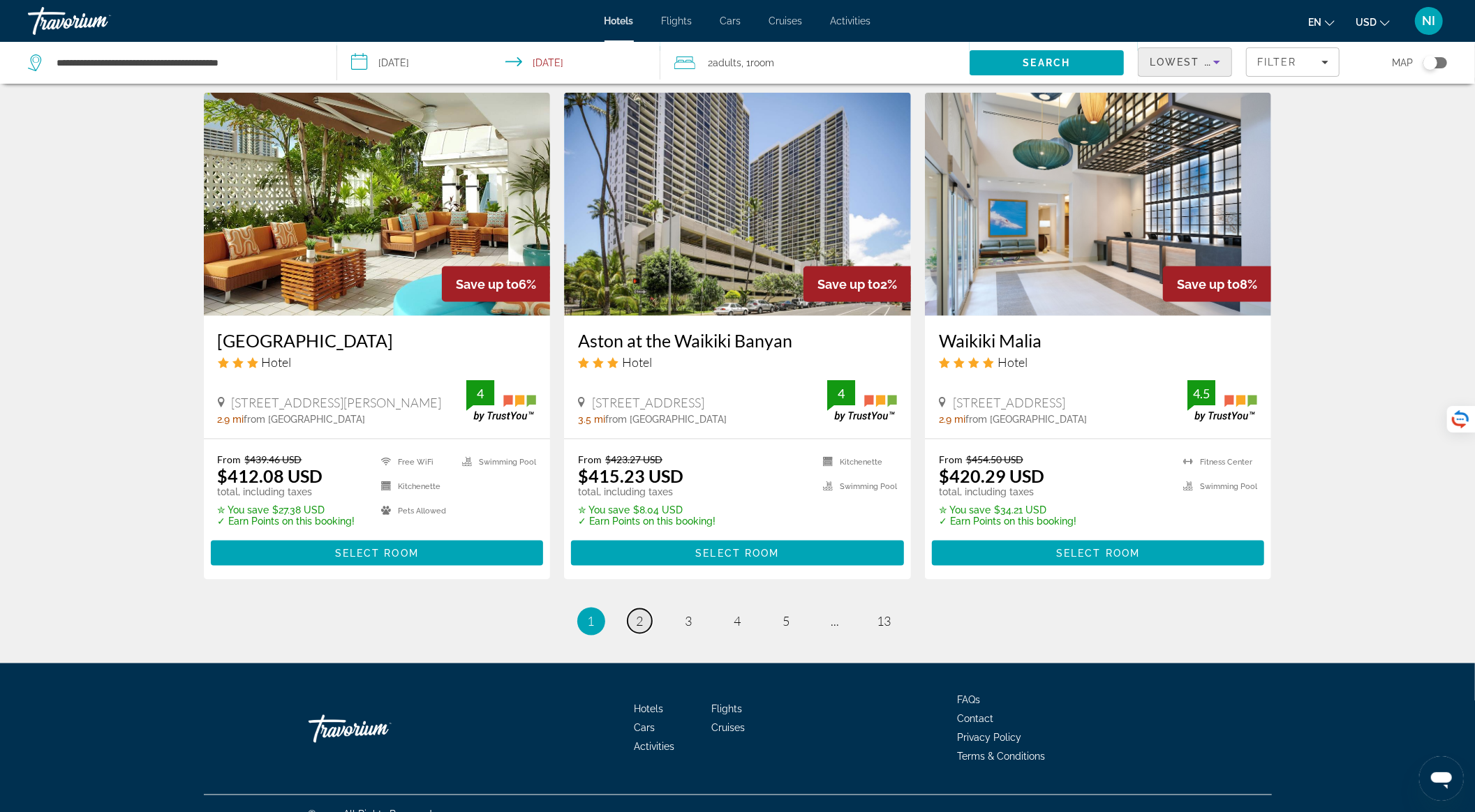
click at [644, 609] on link "page 2" at bounding box center [640, 621] width 25 height 25
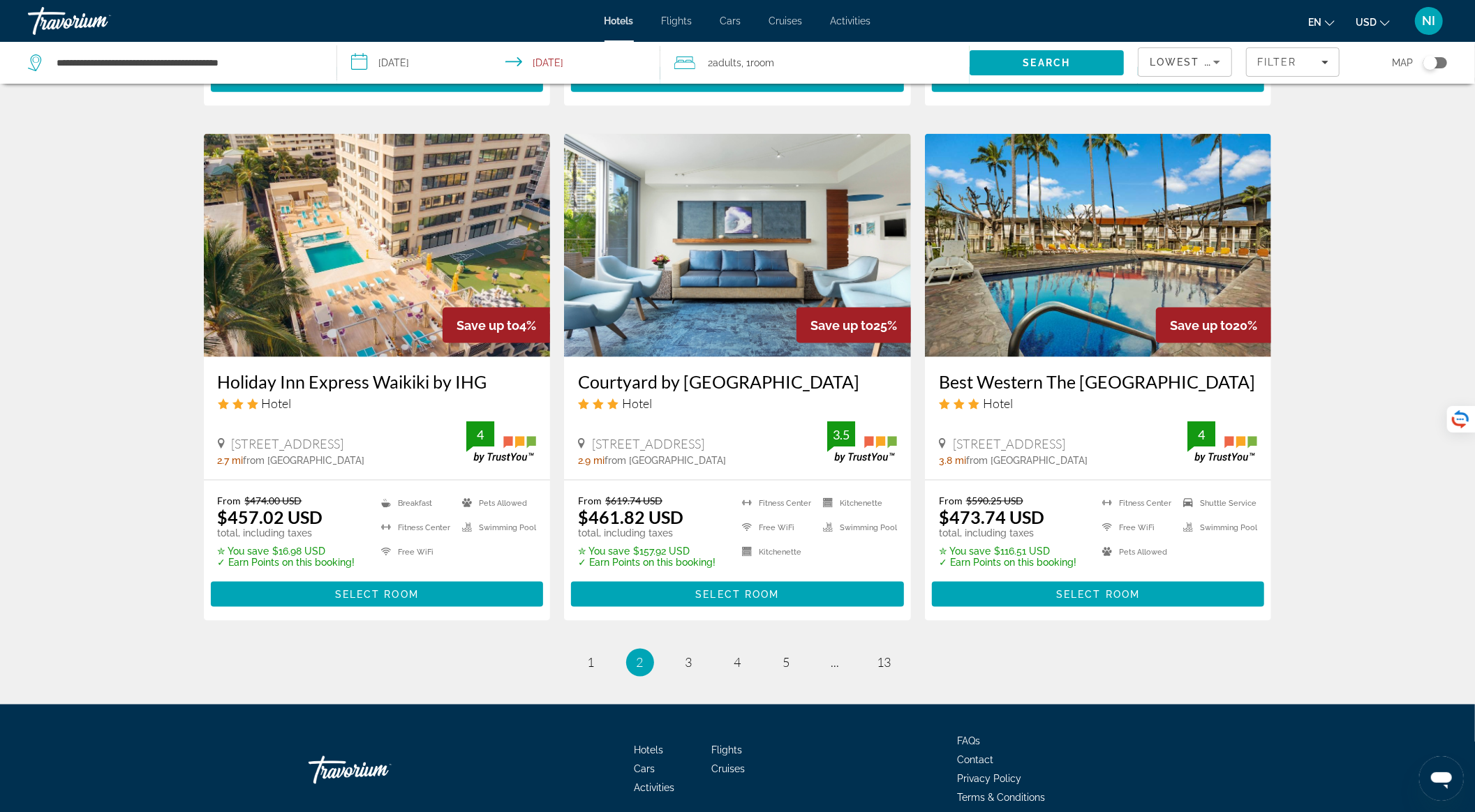
scroll to position [1581, 0]
